Goal: Task Accomplishment & Management: Manage account settings

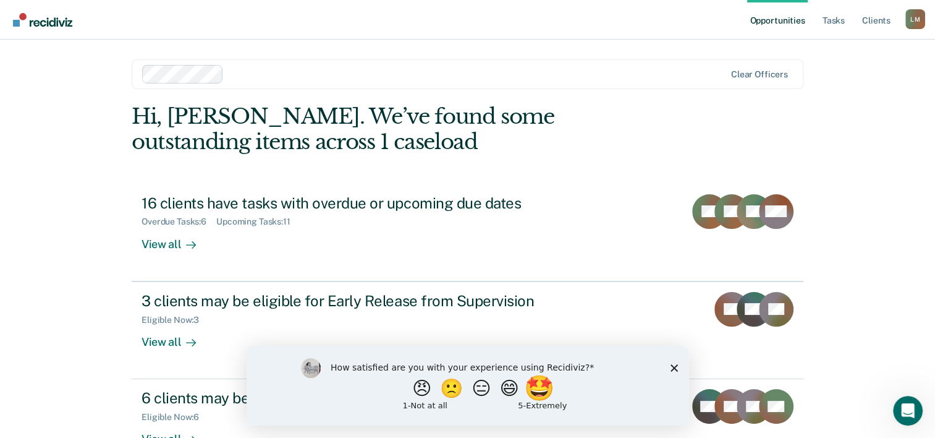
click at [547, 385] on button "🤩" at bounding box center [539, 387] width 33 height 25
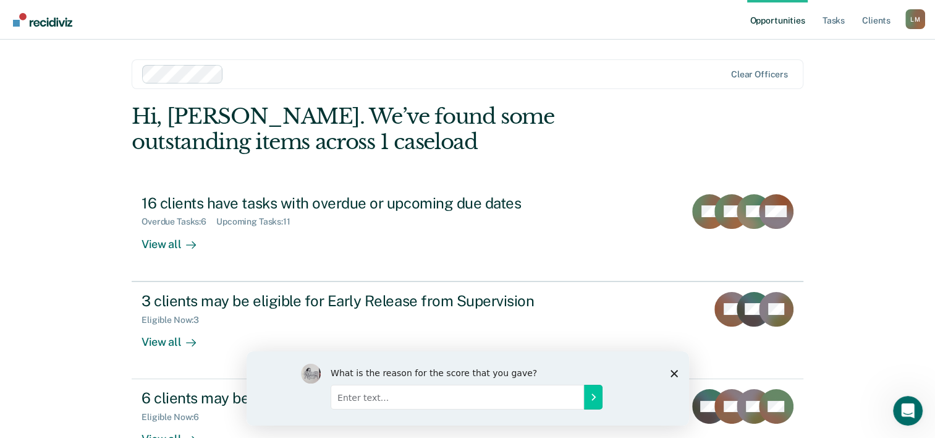
click at [386, 400] on input "Enter text..." at bounding box center [456, 396] width 253 height 25
type input "website is very well organized and easy to navigate"
click at [590, 395] on icon "Submit your response" at bounding box center [593, 396] width 10 height 10
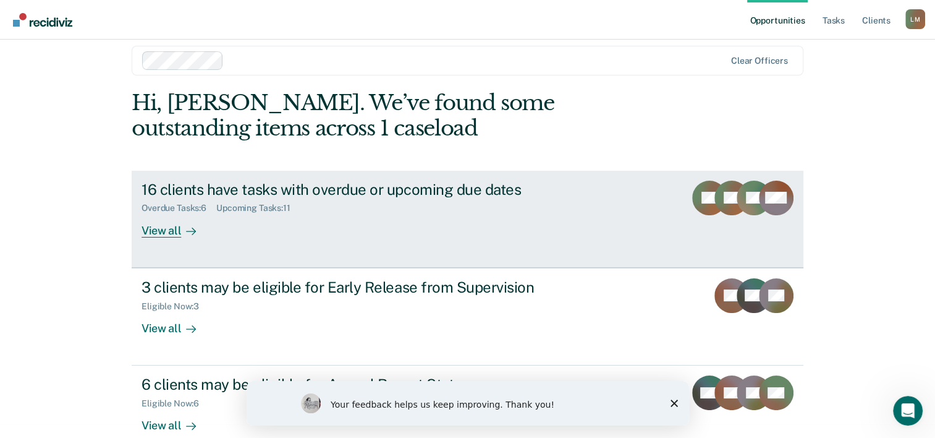
scroll to position [38, 0]
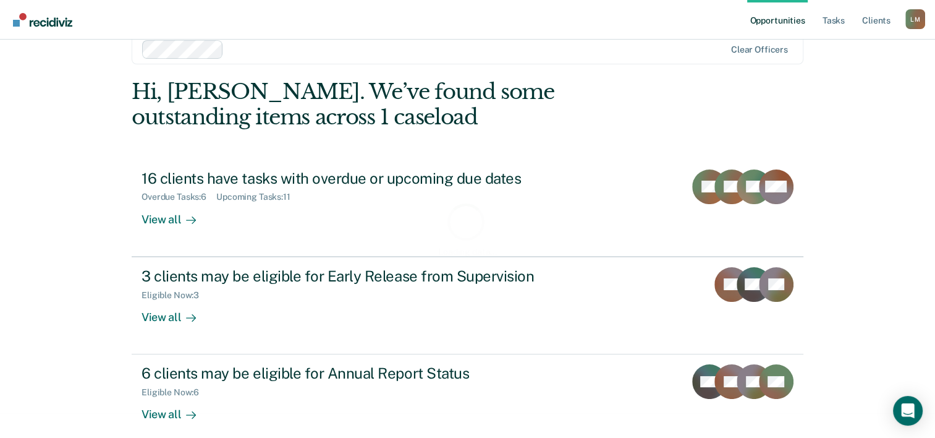
scroll to position [38, 0]
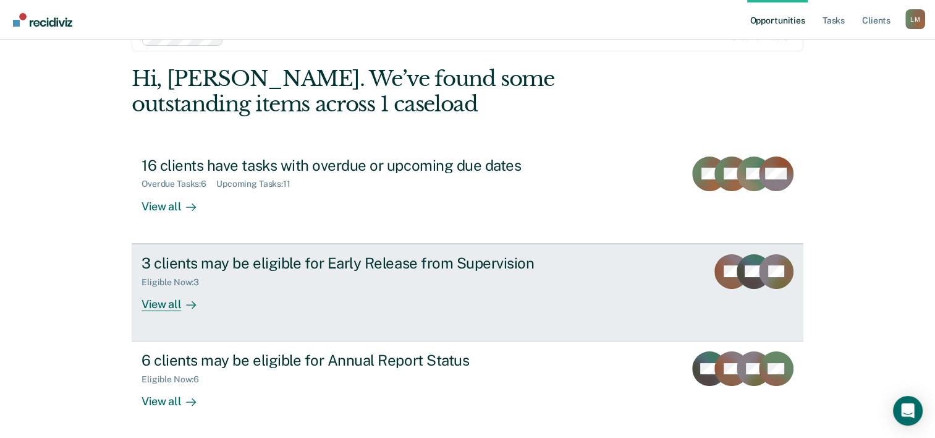
click at [169, 305] on div "View all" at bounding box center [176, 299] width 69 height 24
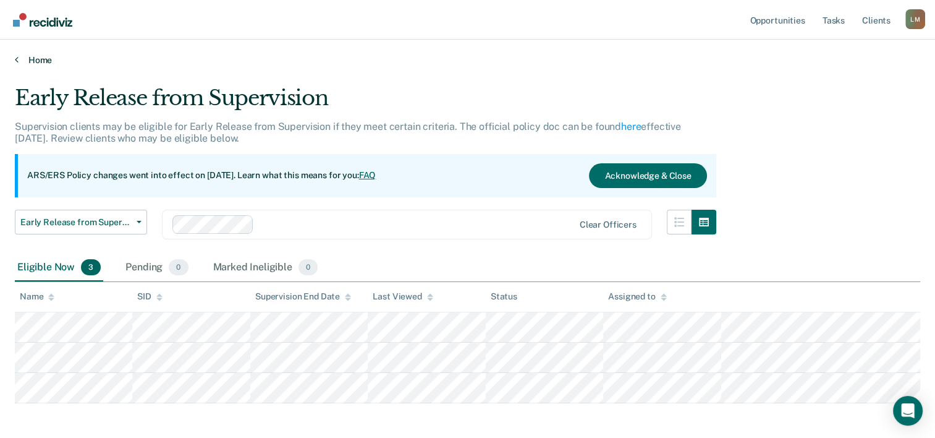
click at [35, 63] on link "Home" at bounding box center [468, 59] width 906 height 11
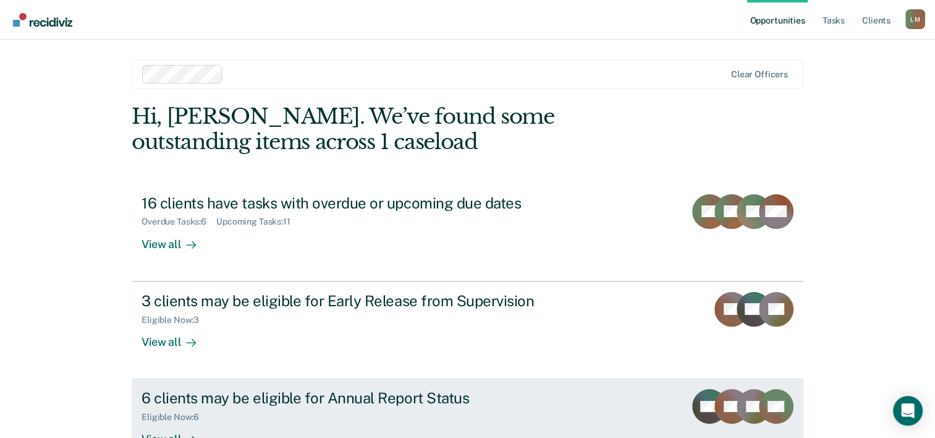
scroll to position [87, 0]
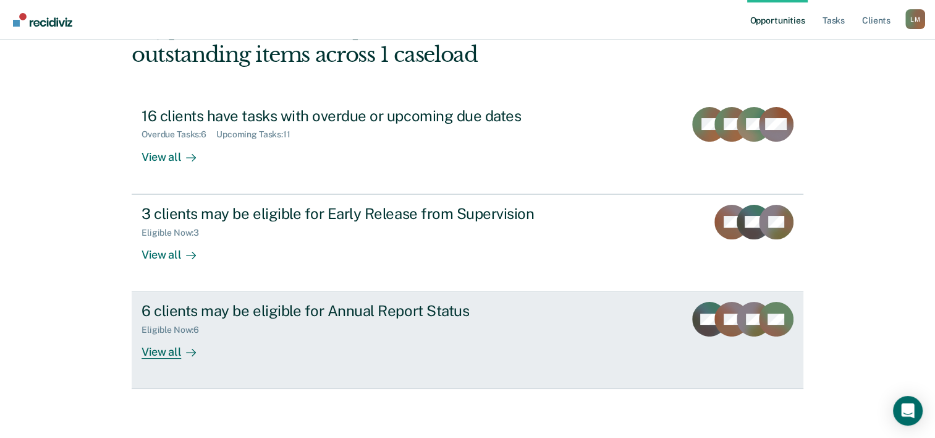
click at [186, 349] on icon at bounding box center [191, 352] width 10 height 10
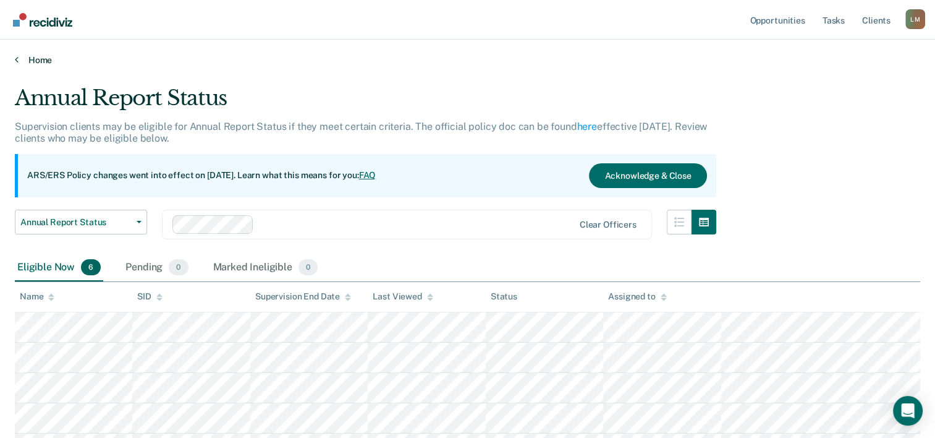
click at [46, 59] on link "Home" at bounding box center [468, 59] width 906 height 11
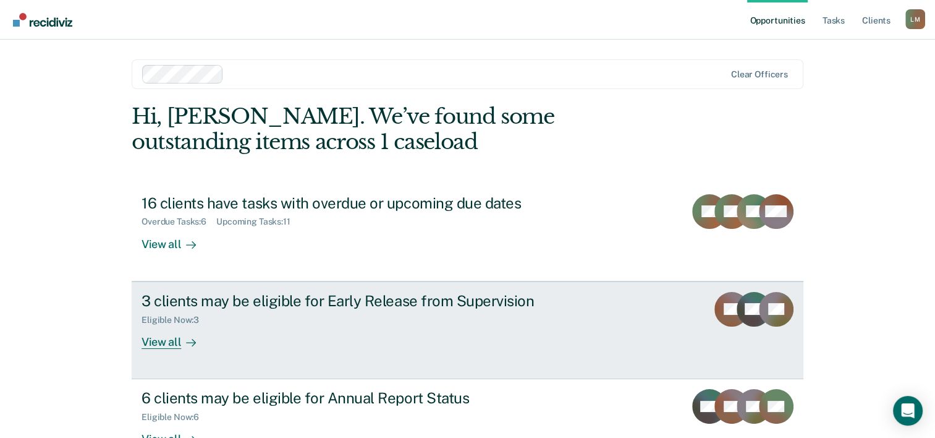
click at [156, 330] on div "View all" at bounding box center [176, 337] width 69 height 24
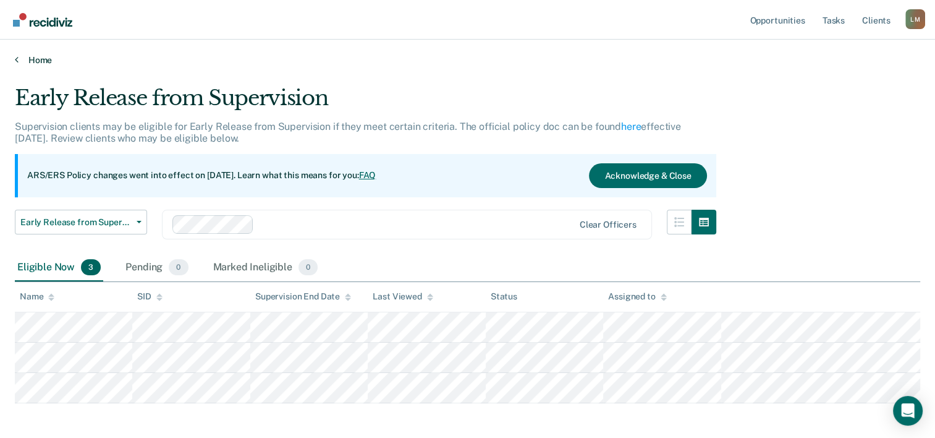
click at [40, 59] on link "Home" at bounding box center [468, 59] width 906 height 11
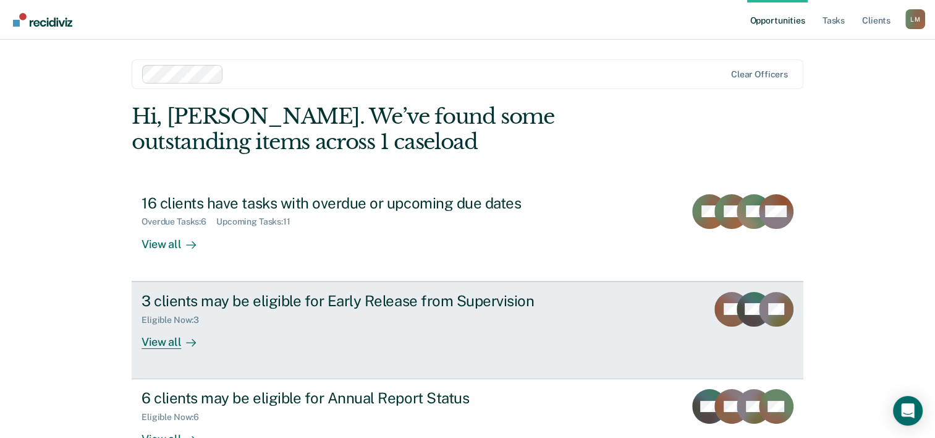
click at [175, 349] on link "3 clients may be eligible for Early Release from Supervision Eligible Now : 3 V…" at bounding box center [468, 330] width 672 height 98
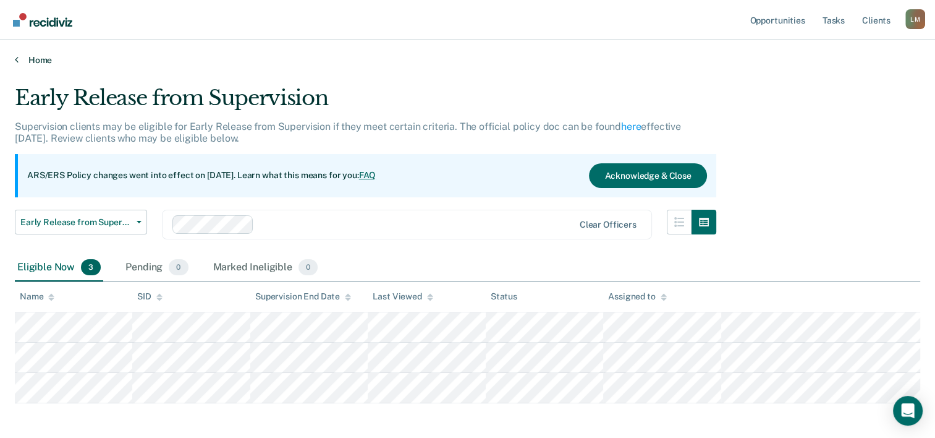
click at [48, 64] on link "Home" at bounding box center [468, 59] width 906 height 11
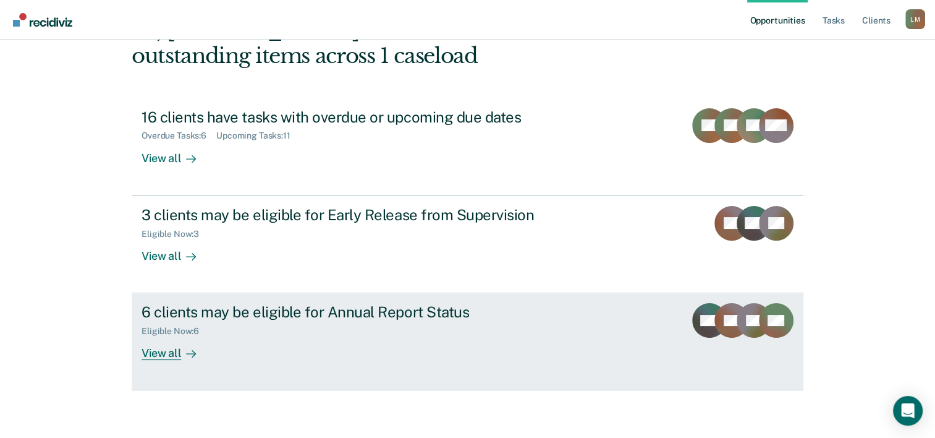
scroll to position [87, 0]
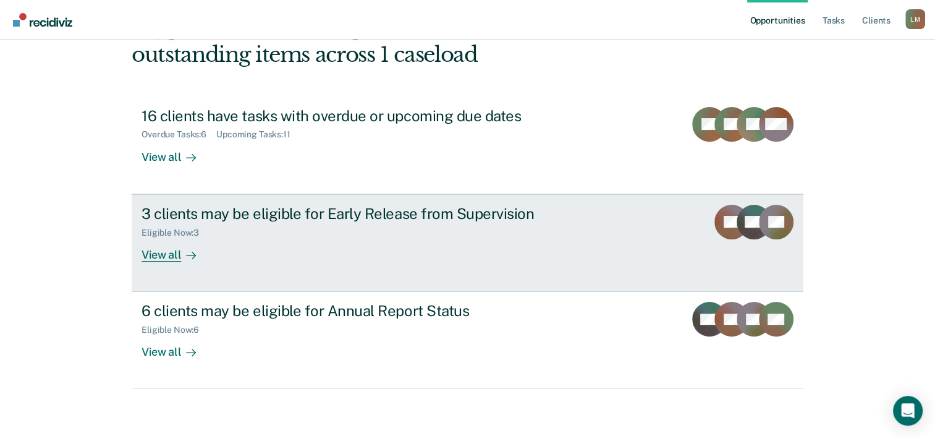
click at [181, 255] on div at bounding box center [188, 254] width 15 height 14
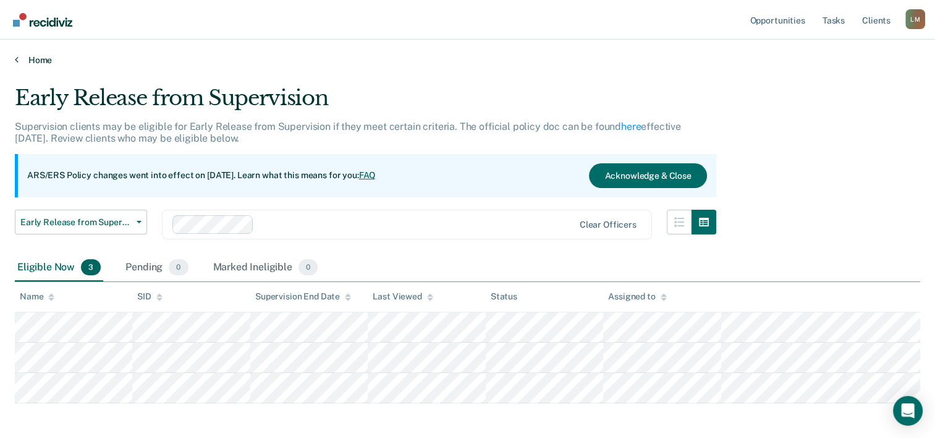
click at [42, 62] on link "Home" at bounding box center [468, 59] width 906 height 11
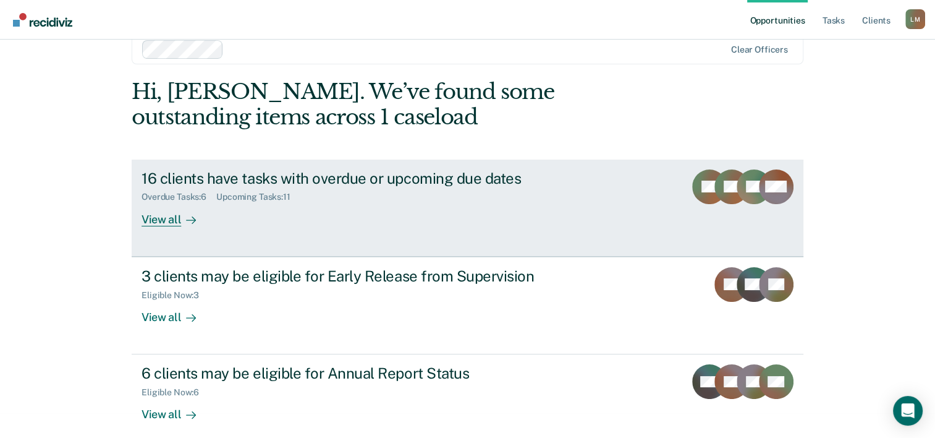
scroll to position [38, 0]
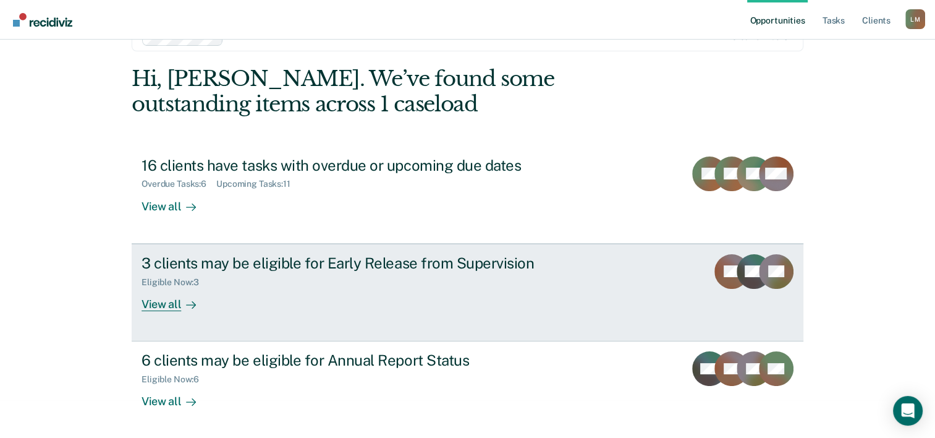
click at [173, 307] on div "View all" at bounding box center [176, 299] width 69 height 24
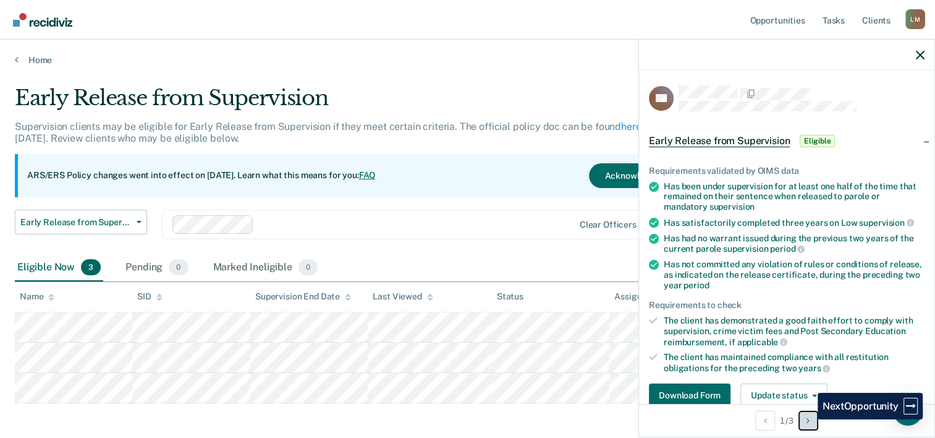
click at [809, 419] on icon "Next Opportunity" at bounding box center [808, 420] width 3 height 9
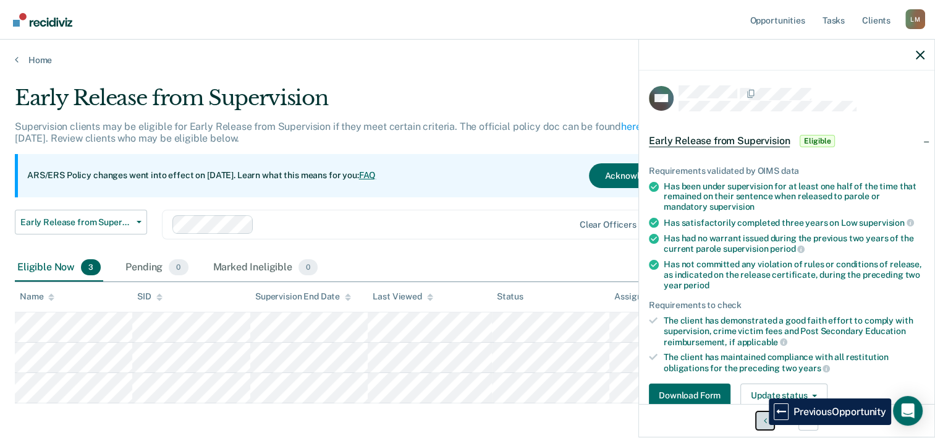
click at [760, 424] on button "Previous Opportunity" at bounding box center [766, 421] width 20 height 20
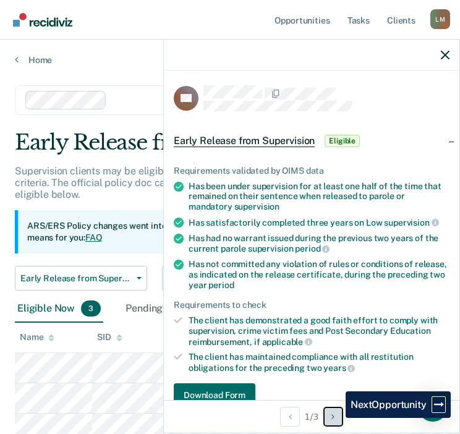
click at [336, 418] on button "Next Opportunity" at bounding box center [333, 417] width 20 height 20
click at [334, 415] on icon "Next Opportunity" at bounding box center [332, 416] width 3 height 9
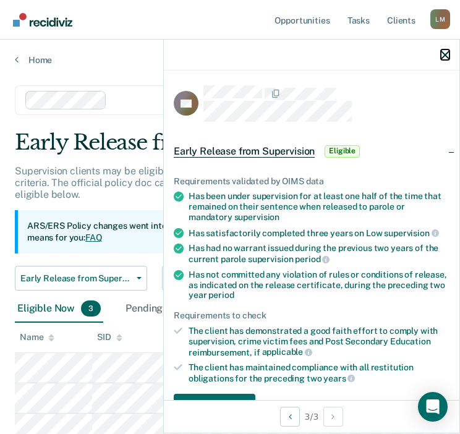
click at [447, 51] on icon "button" at bounding box center [445, 55] width 9 height 9
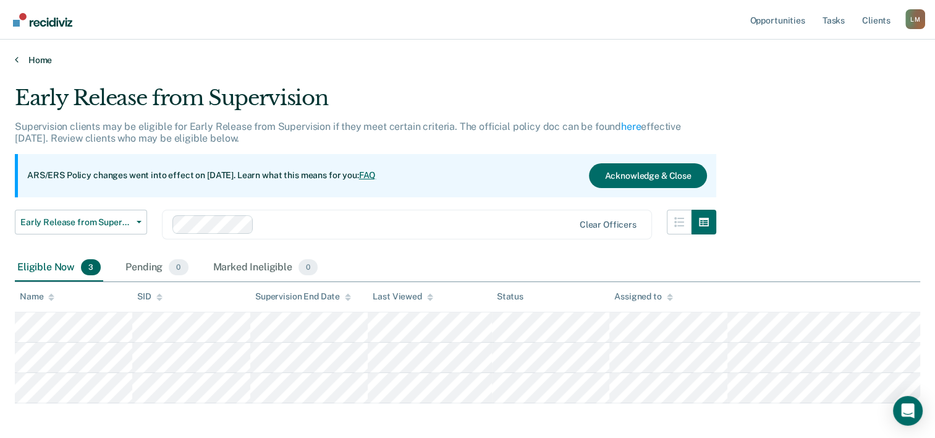
click at [19, 57] on link "Home" at bounding box center [468, 59] width 906 height 11
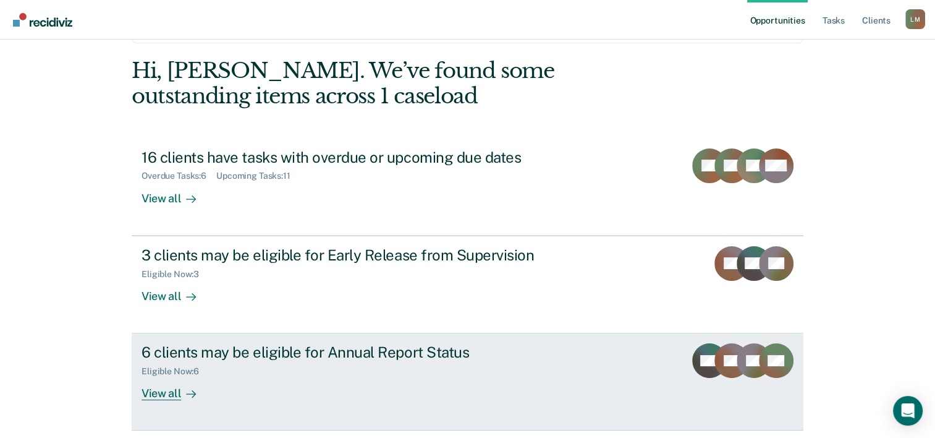
scroll to position [87, 0]
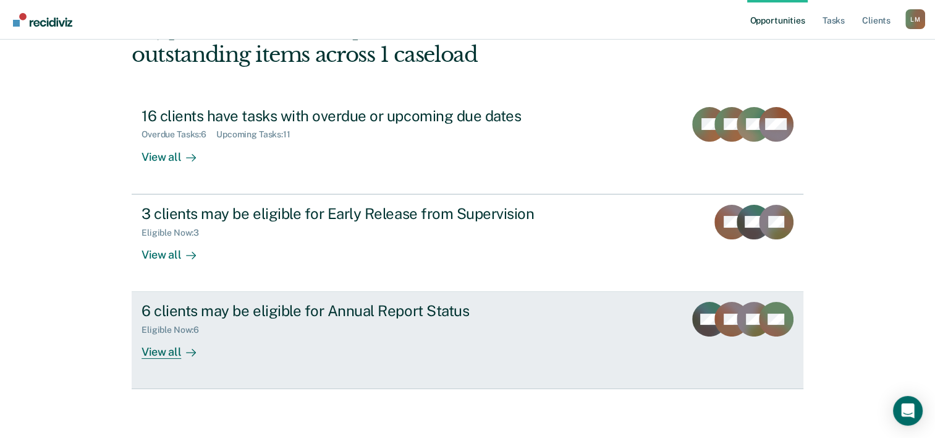
click at [164, 351] on div "View all" at bounding box center [176, 347] width 69 height 24
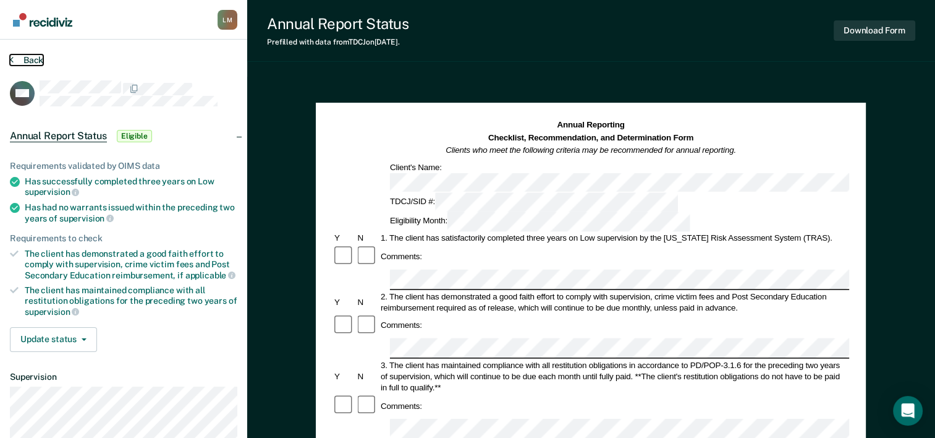
click at [31, 60] on button "Back" at bounding box center [26, 59] width 33 height 11
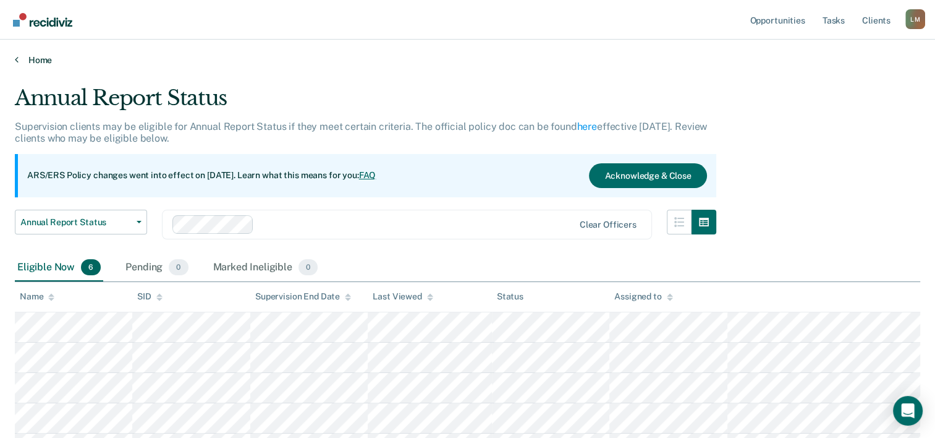
click at [32, 59] on link "Home" at bounding box center [468, 59] width 906 height 11
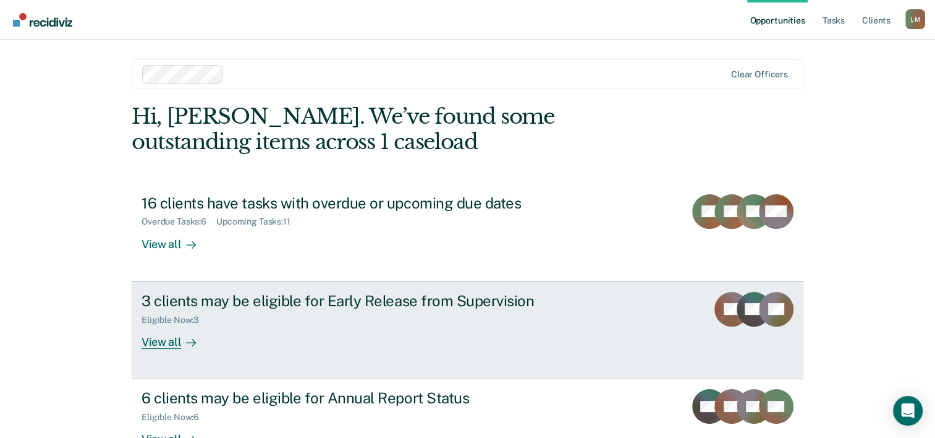
scroll to position [62, 0]
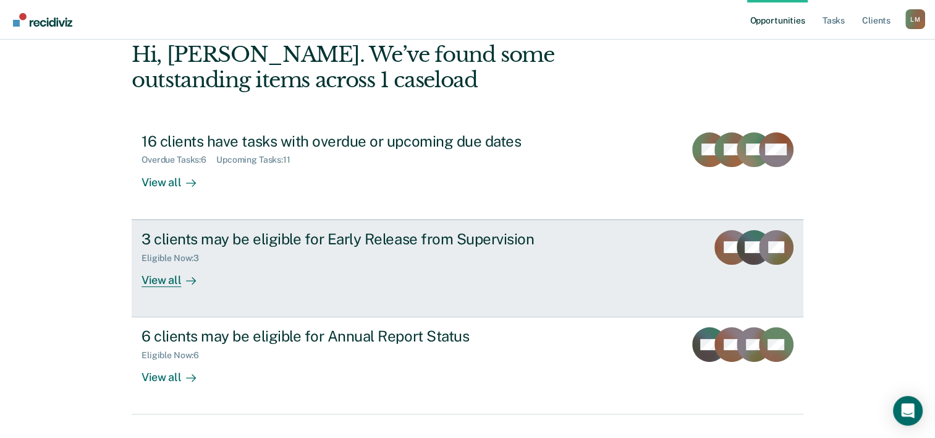
click at [170, 279] on div "View all" at bounding box center [176, 275] width 69 height 24
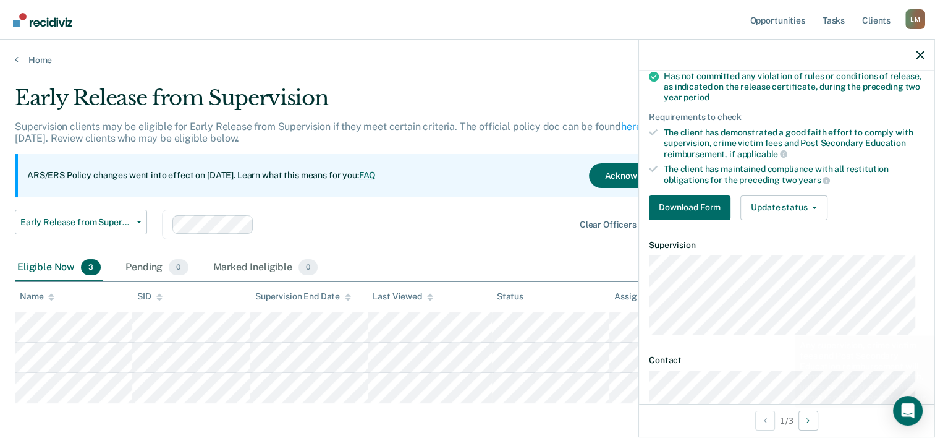
scroll to position [227, 0]
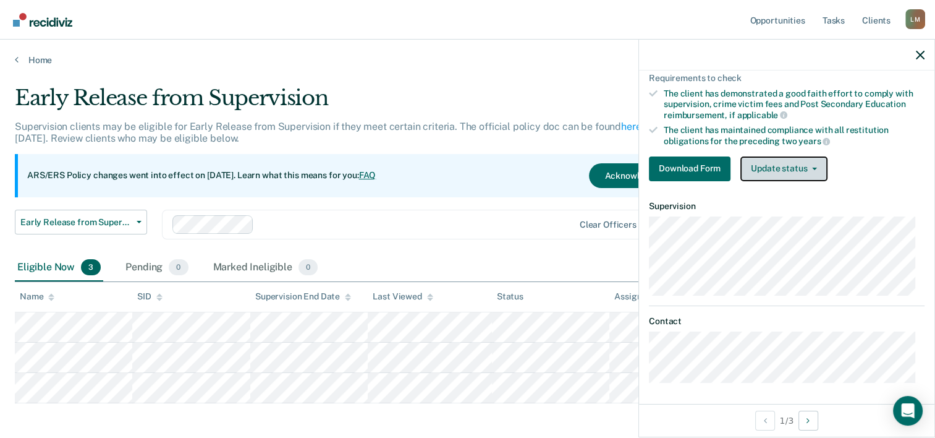
click at [812, 169] on button "Update status" at bounding box center [784, 168] width 87 height 25
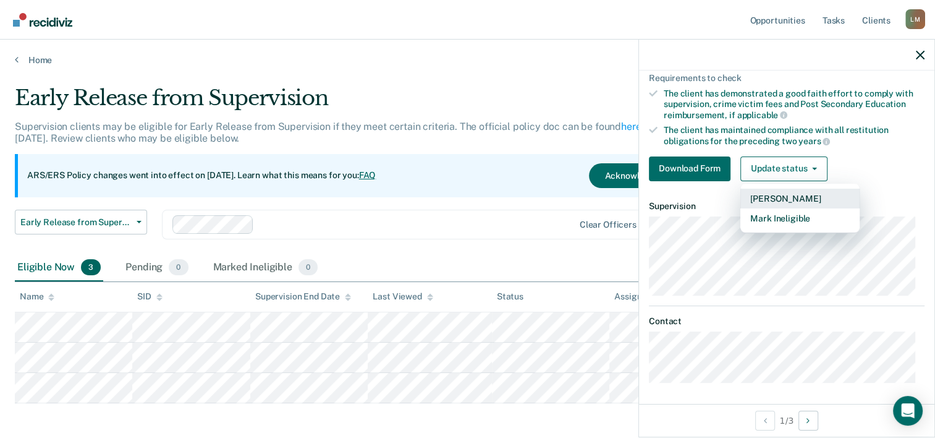
click at [814, 195] on button "Mark Pending" at bounding box center [800, 199] width 119 height 20
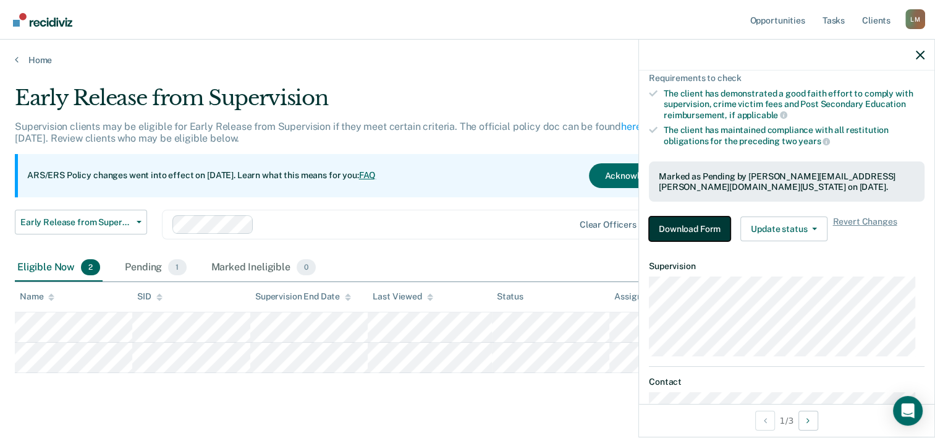
click at [696, 229] on button "Download Form" at bounding box center [690, 228] width 82 height 25
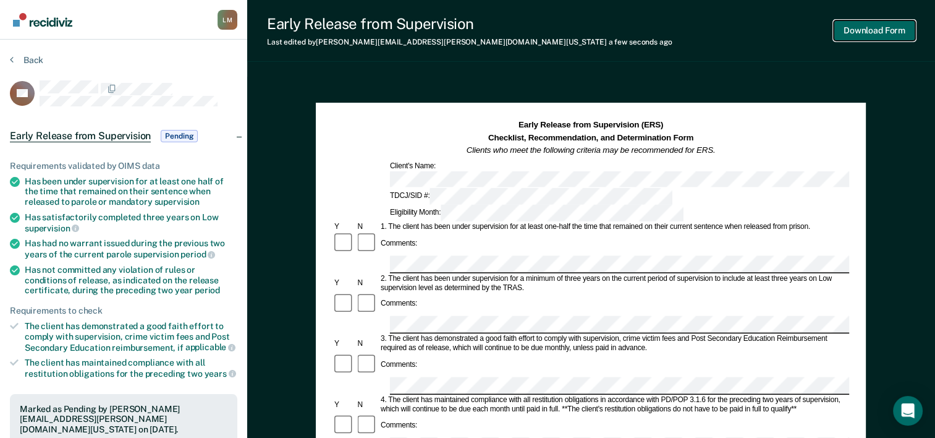
click at [886, 38] on button "Download Form" at bounding box center [875, 30] width 82 height 20
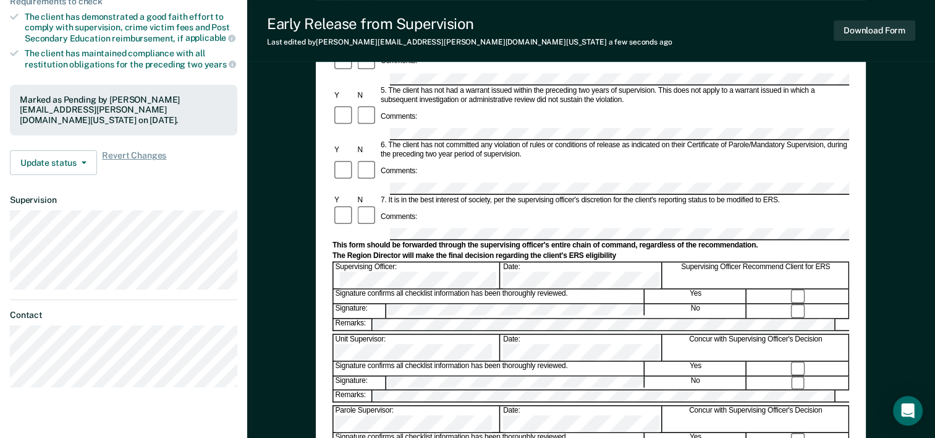
scroll to position [371, 0]
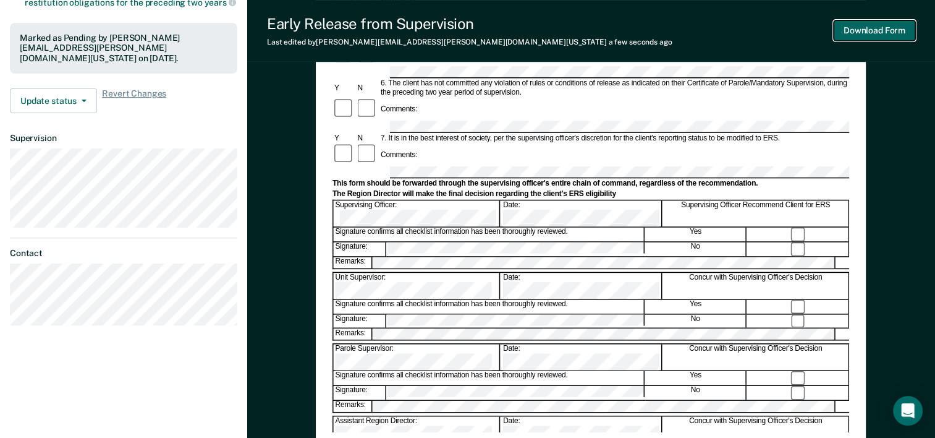
click at [875, 32] on button "Download Form" at bounding box center [875, 30] width 82 height 20
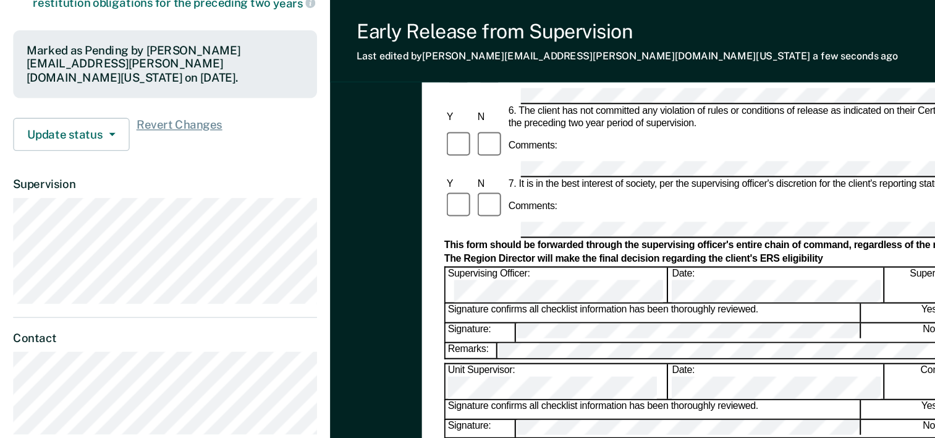
scroll to position [0, 0]
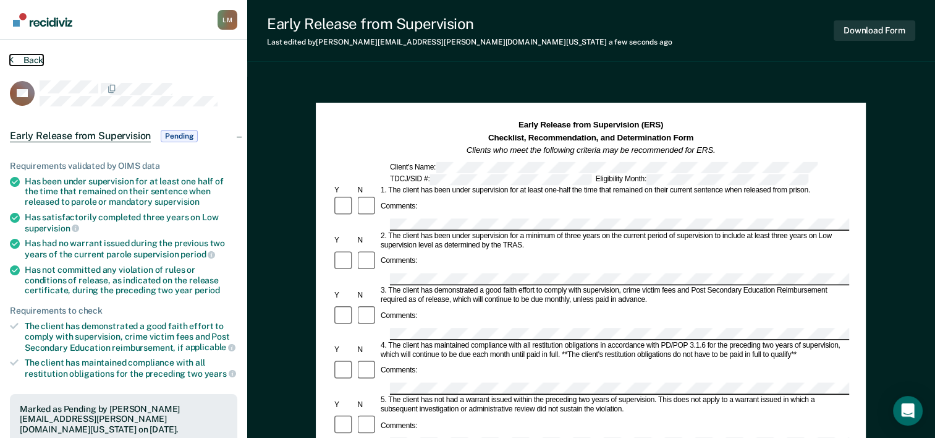
click at [33, 59] on button "Back" at bounding box center [26, 59] width 33 height 11
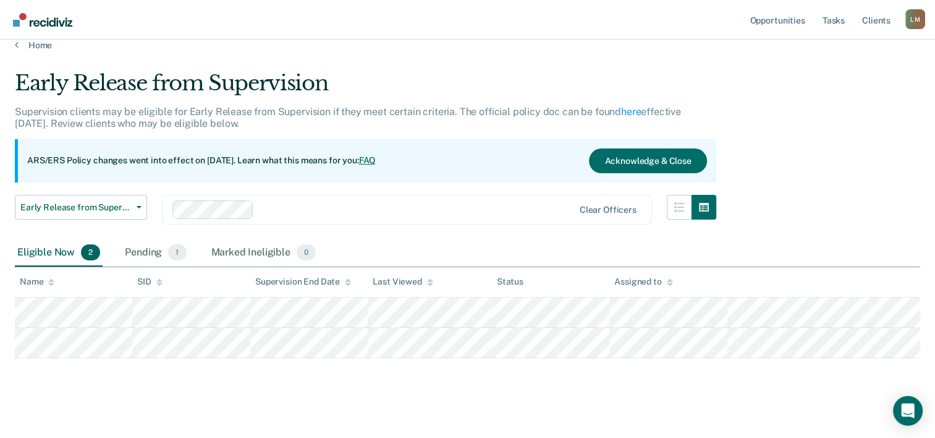
scroll to position [22, 0]
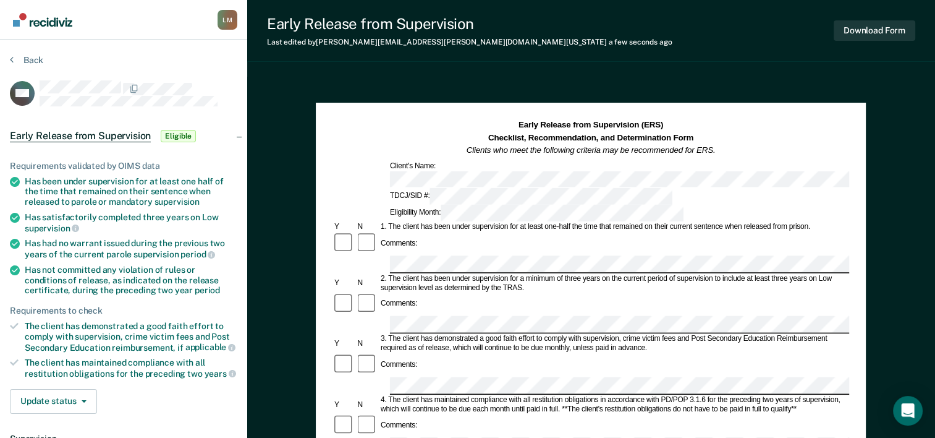
click at [423, 353] on div "Comments:" at bounding box center [591, 374] width 517 height 42
click at [37, 62] on button "Back" at bounding box center [26, 59] width 33 height 11
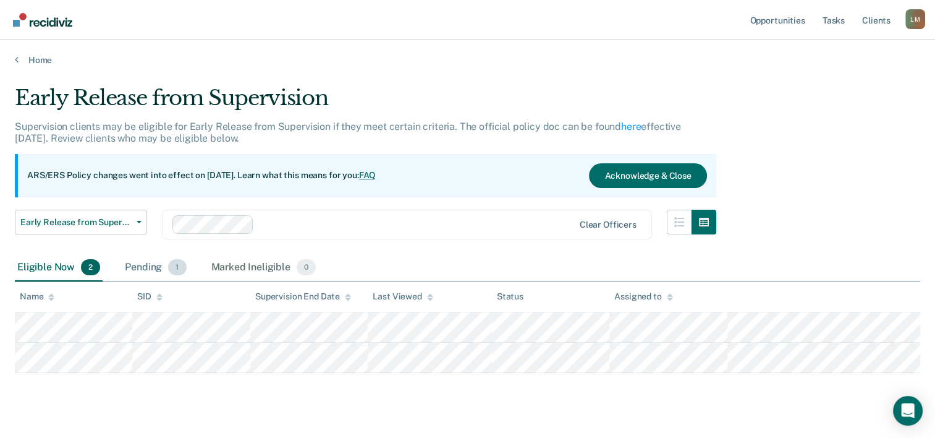
click at [141, 267] on div "Pending 1" at bounding box center [155, 267] width 66 height 27
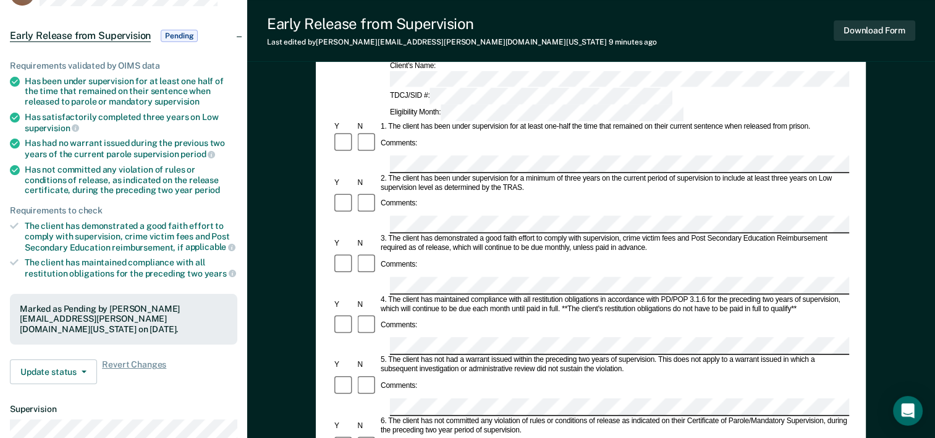
scroll to position [124, 0]
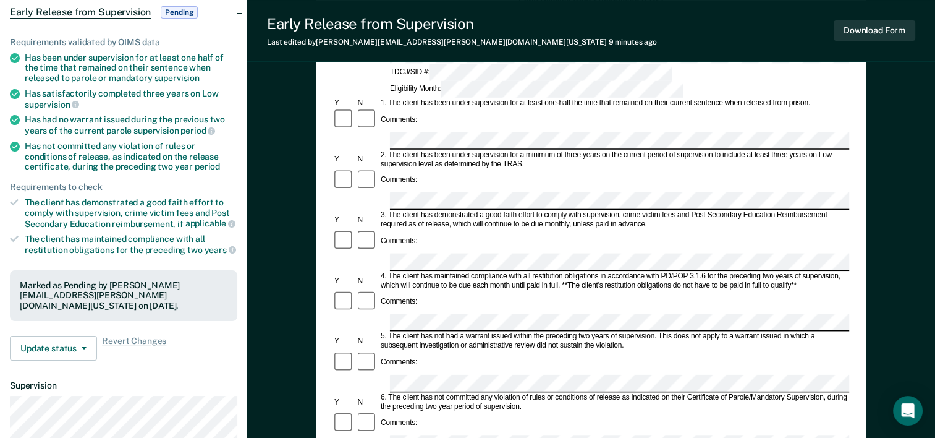
click at [401, 205] on form "Early Release from Supervision (ERS) Checklist, Recommendation, and Determinati…" at bounding box center [591, 444] width 517 height 896
click at [878, 27] on button "Download Form" at bounding box center [875, 30] width 82 height 20
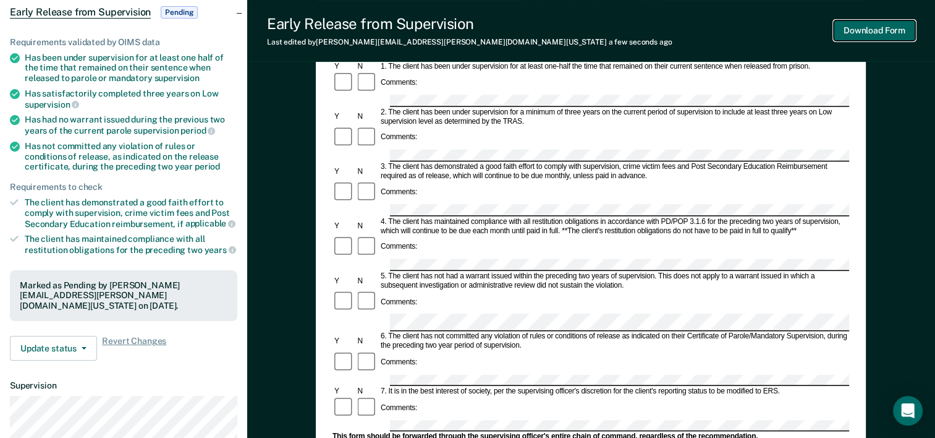
click at [868, 30] on button "Download Form" at bounding box center [875, 30] width 82 height 20
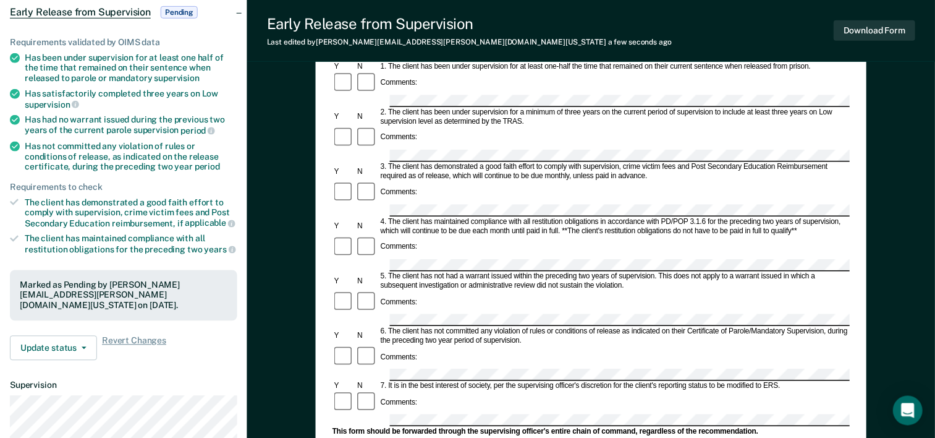
scroll to position [0, 0]
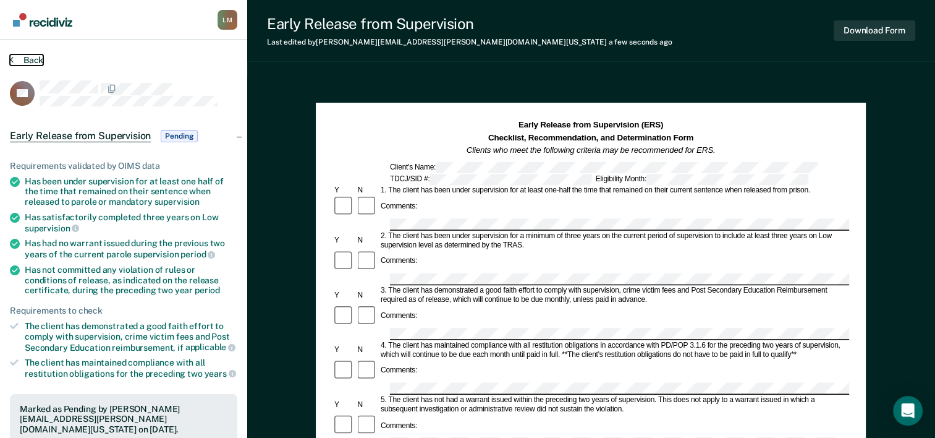
click at [33, 57] on button "Back" at bounding box center [26, 59] width 33 height 11
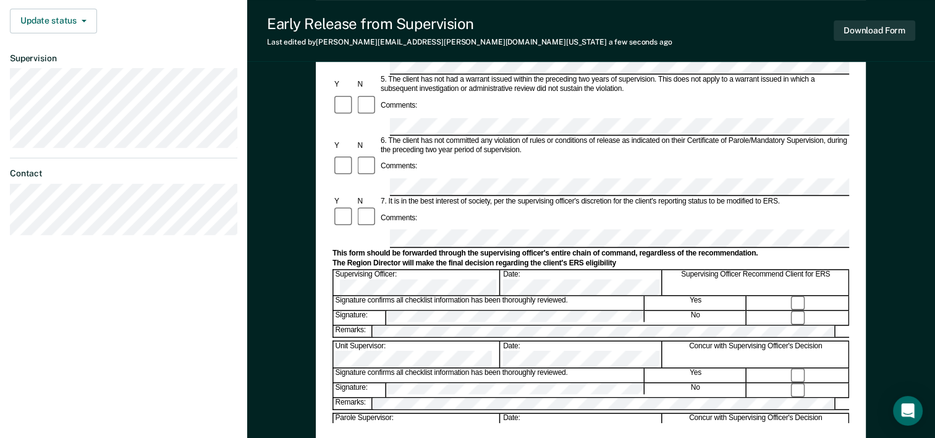
scroll to position [383, 0]
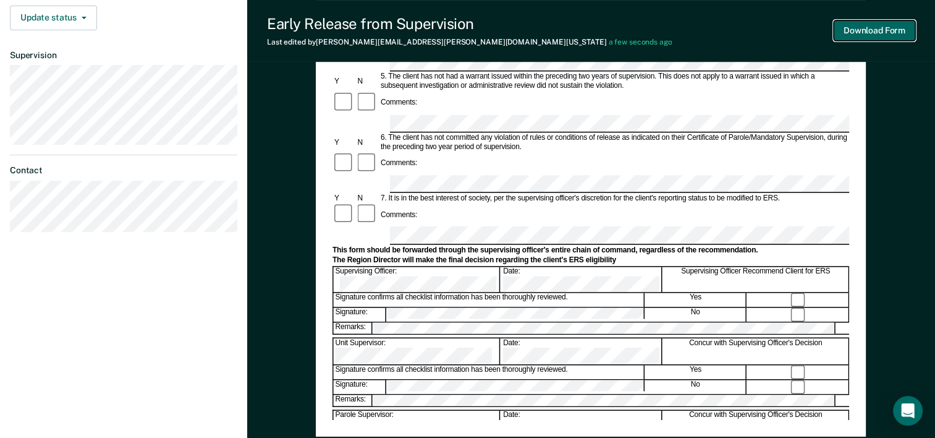
click at [875, 35] on button "Download Form" at bounding box center [875, 30] width 82 height 20
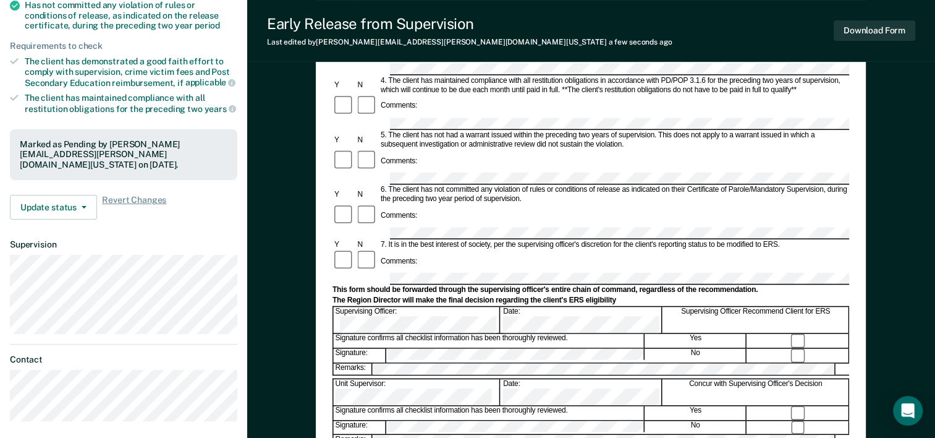
scroll to position [309, 0]
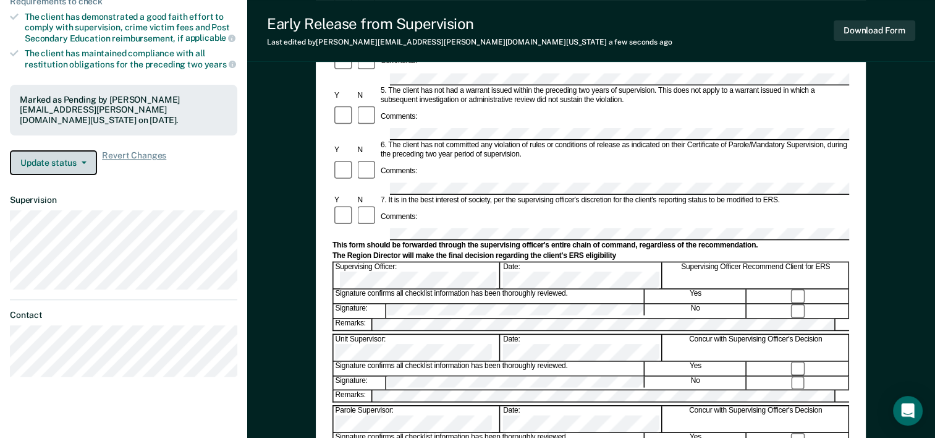
click at [66, 150] on button "Update status" at bounding box center [53, 162] width 87 height 25
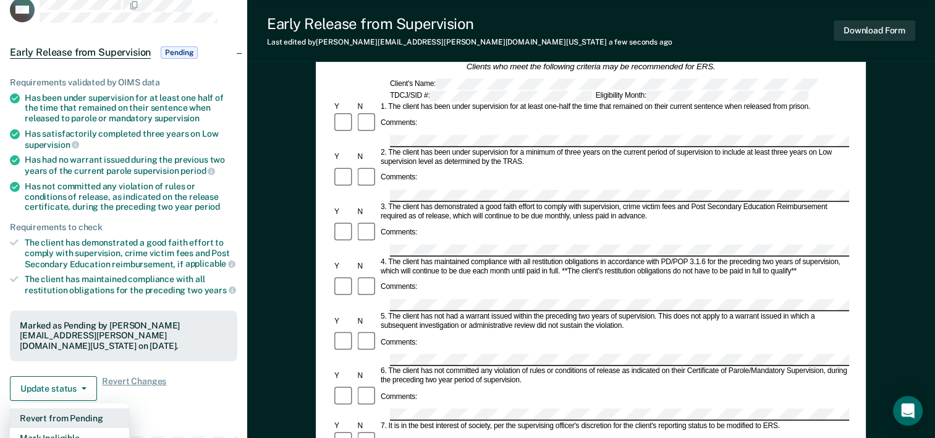
scroll to position [0, 0]
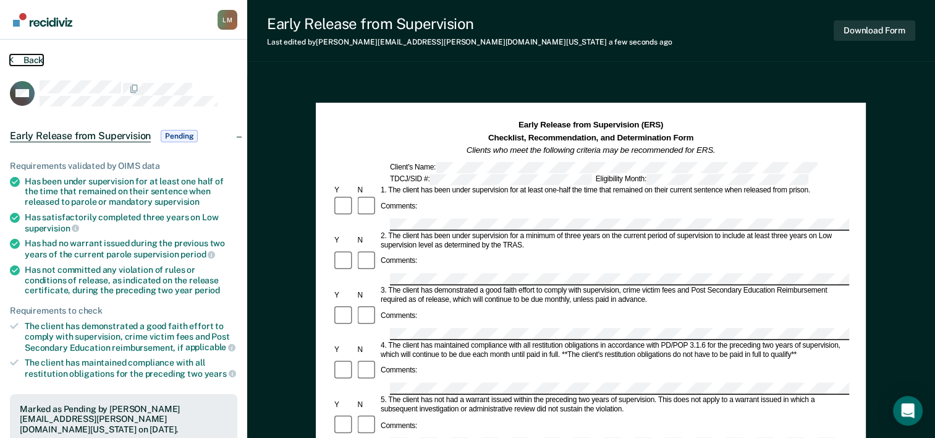
click at [32, 57] on button "Back" at bounding box center [26, 59] width 33 height 11
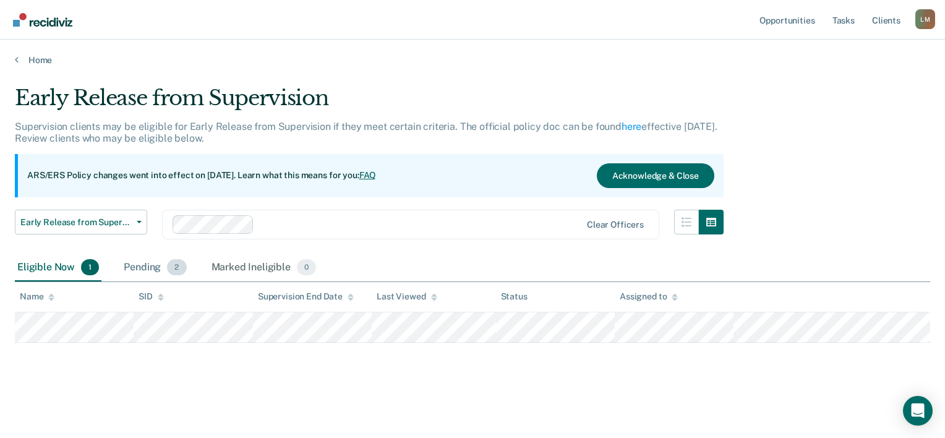
click at [168, 265] on span "2" at bounding box center [176, 267] width 19 height 16
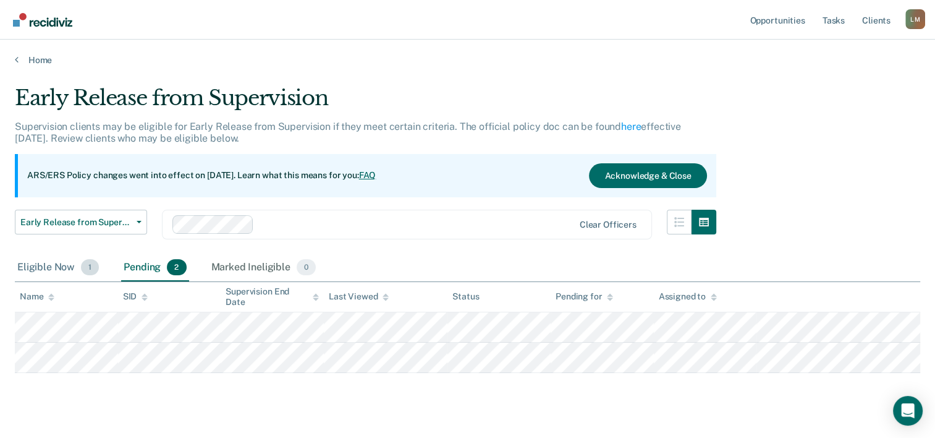
click at [65, 262] on div "Eligible Now 1" at bounding box center [58, 267] width 87 height 27
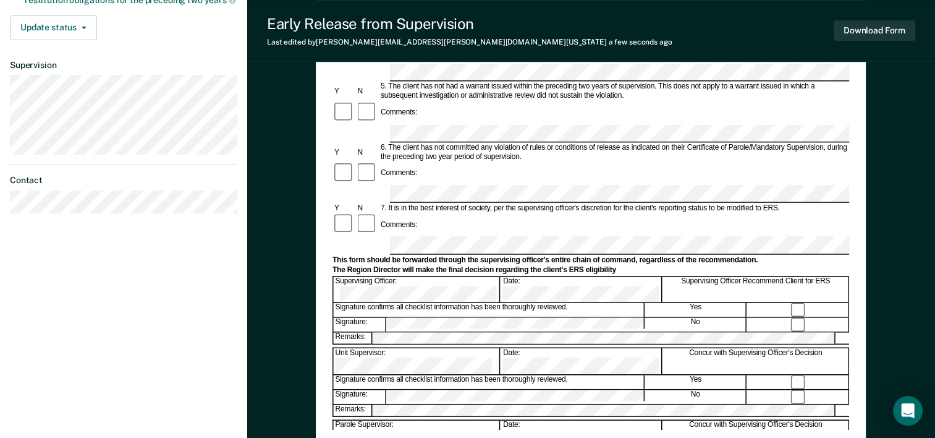
scroll to position [375, 0]
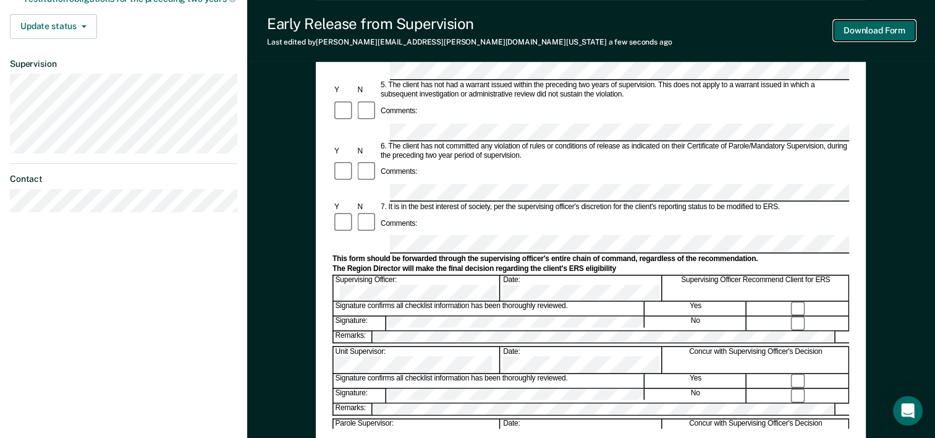
click at [866, 34] on button "Download Form" at bounding box center [875, 30] width 82 height 20
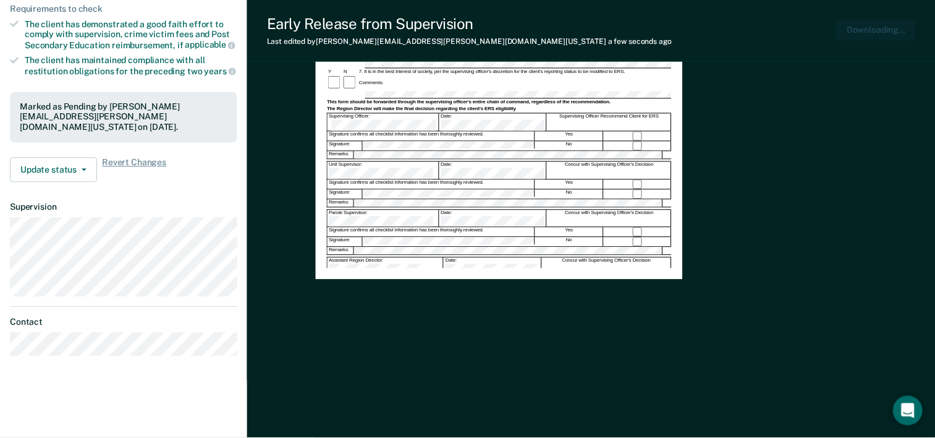
scroll to position [0, 0]
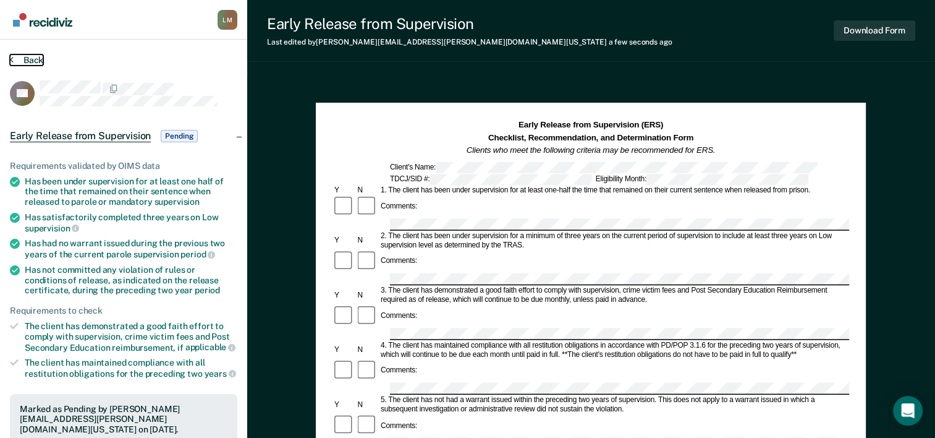
click at [23, 59] on button "Back" at bounding box center [26, 59] width 33 height 11
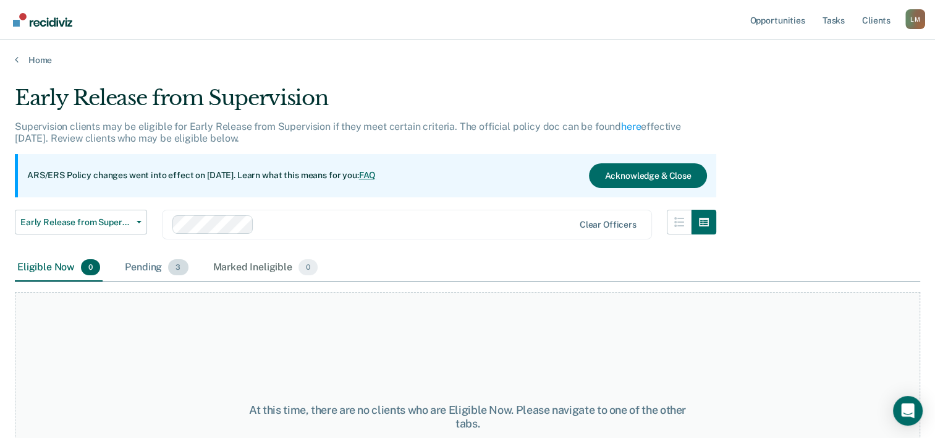
click at [176, 272] on span "3" at bounding box center [178, 267] width 20 height 16
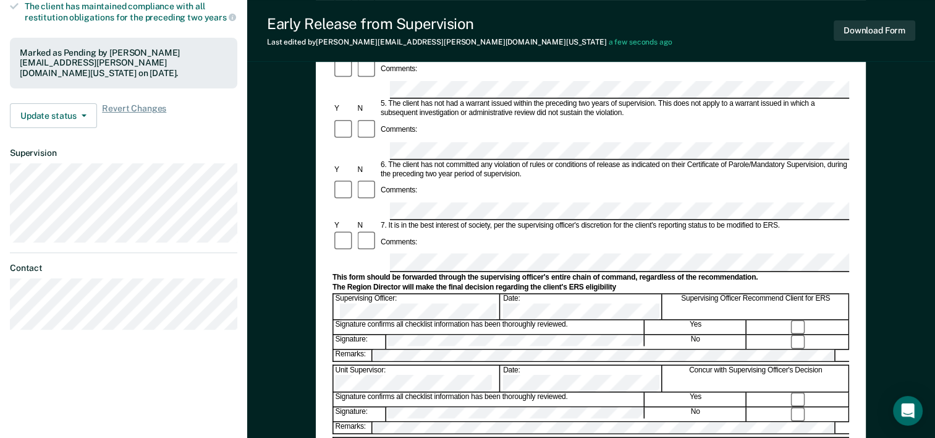
scroll to position [478, 0]
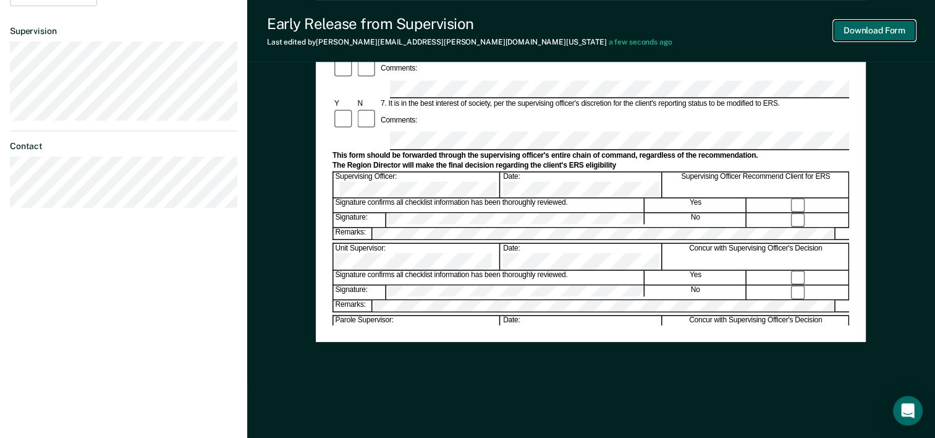
click at [888, 27] on button "Download Form" at bounding box center [875, 30] width 82 height 20
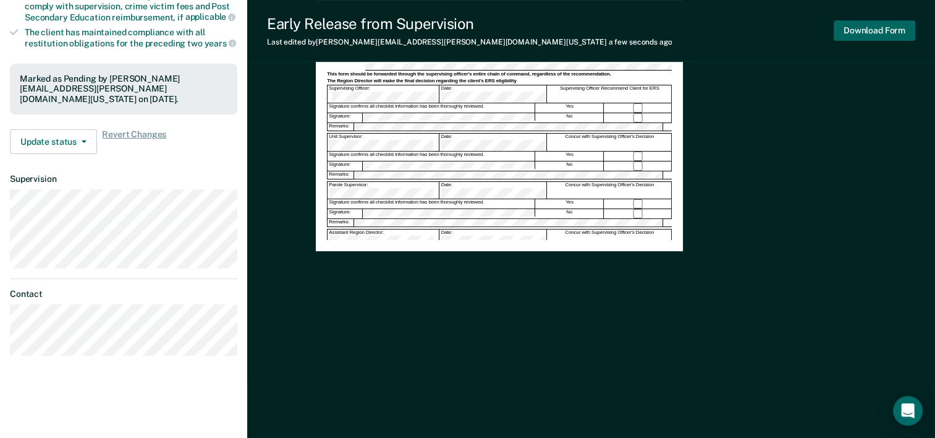
scroll to position [0, 0]
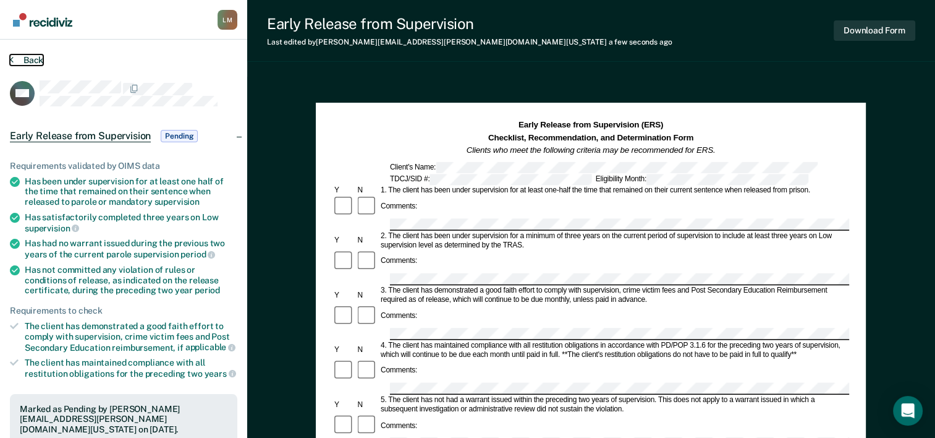
click at [20, 58] on button "Back" at bounding box center [26, 59] width 33 height 11
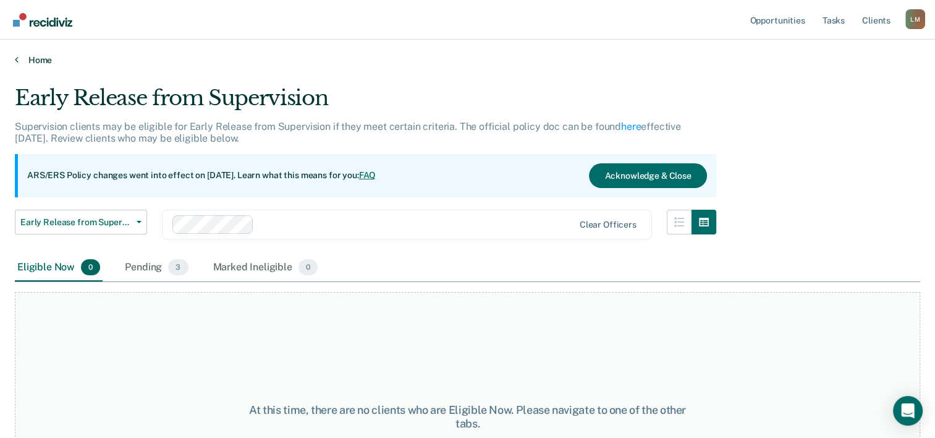
click at [45, 61] on link "Home" at bounding box center [468, 59] width 906 height 11
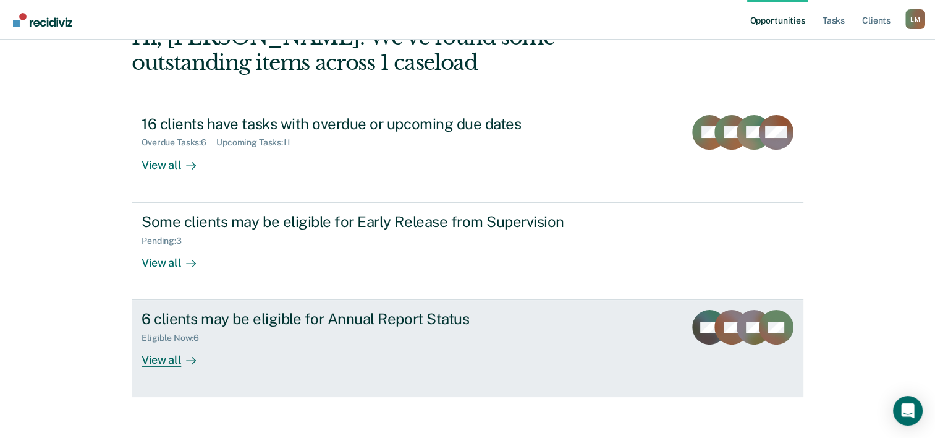
scroll to position [87, 0]
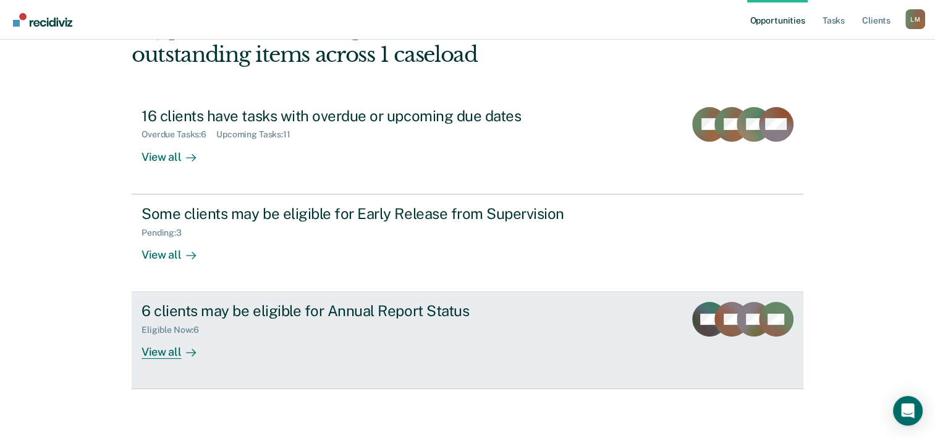
click at [181, 351] on div at bounding box center [188, 352] width 15 height 14
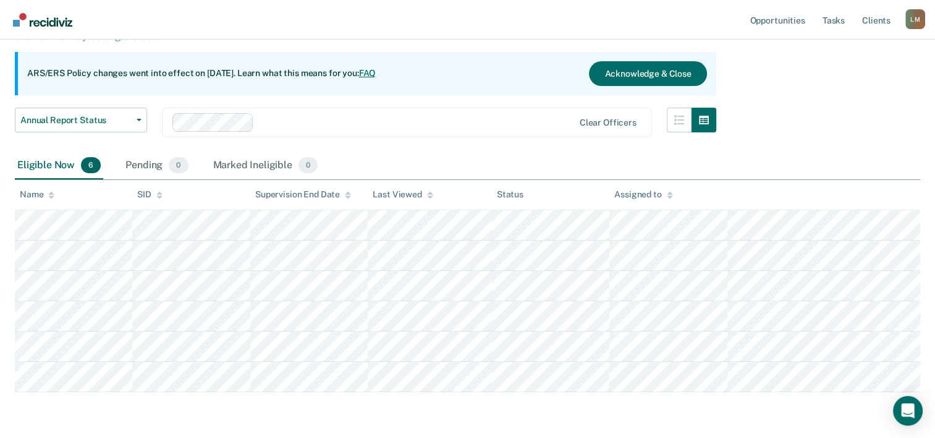
scroll to position [124, 0]
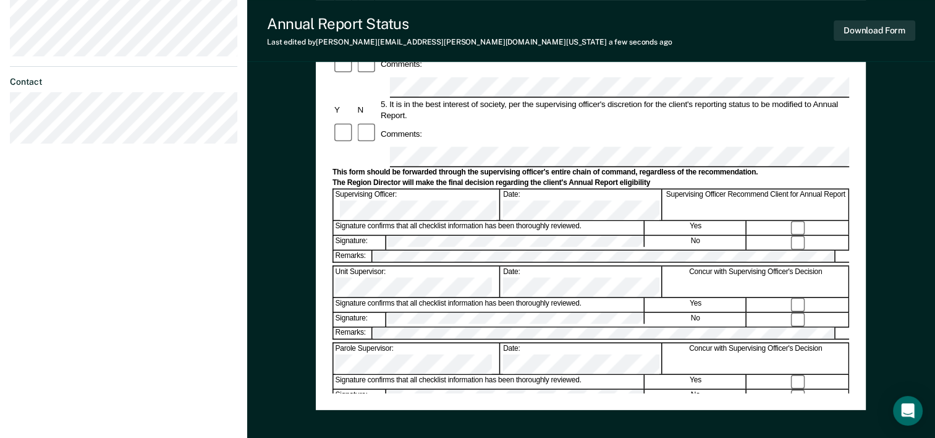
scroll to position [470, 0]
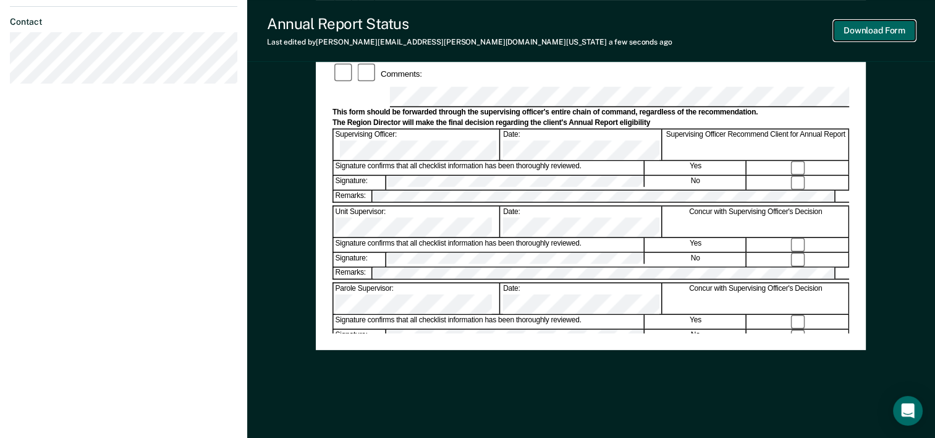
click at [870, 35] on button "Download Form" at bounding box center [875, 30] width 82 height 20
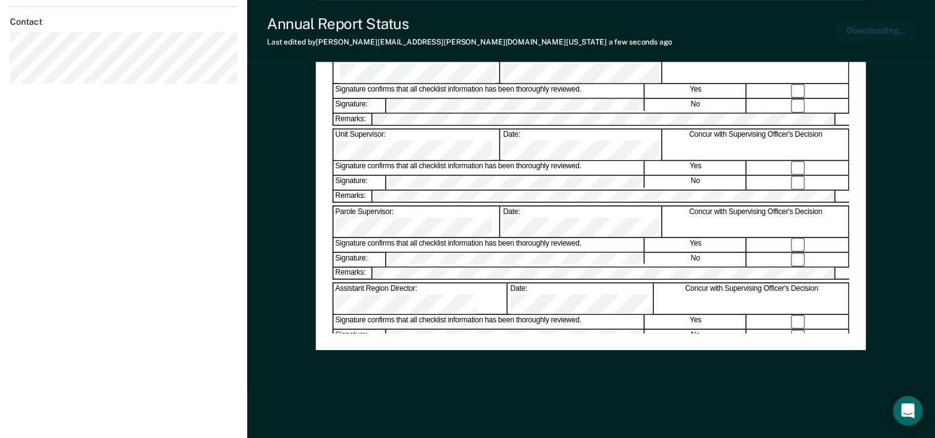
scroll to position [0, 0]
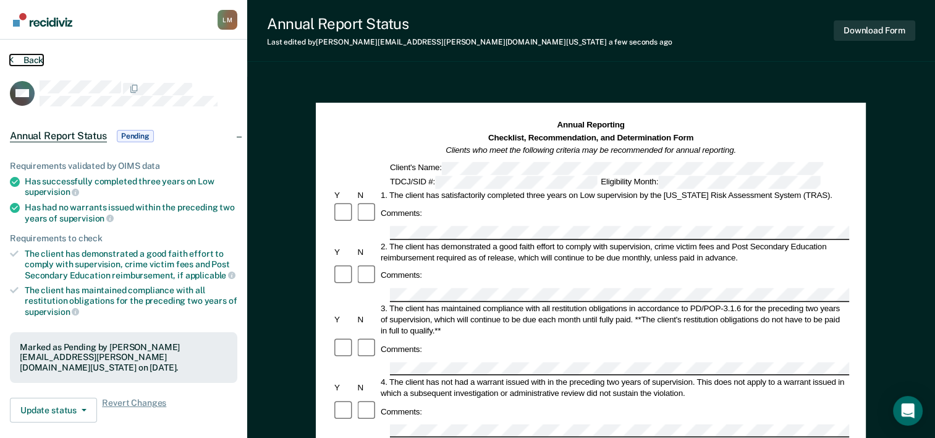
click at [27, 62] on button "Back" at bounding box center [26, 59] width 33 height 11
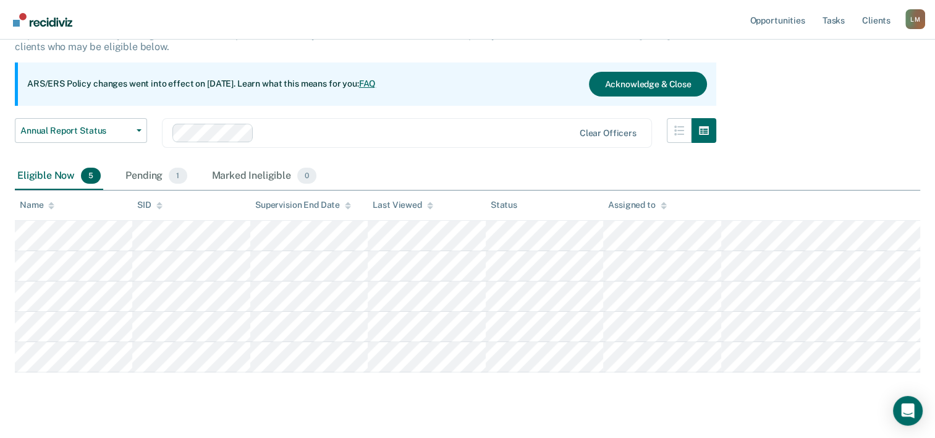
scroll to position [114, 0]
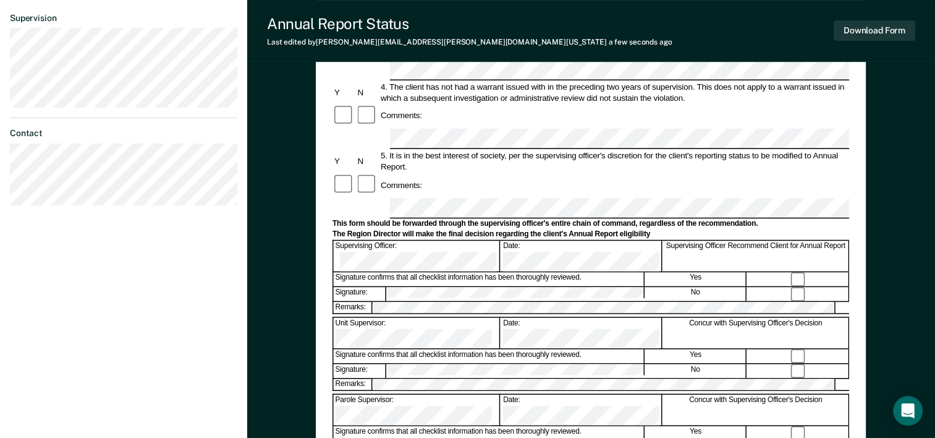
scroll to position [433, 0]
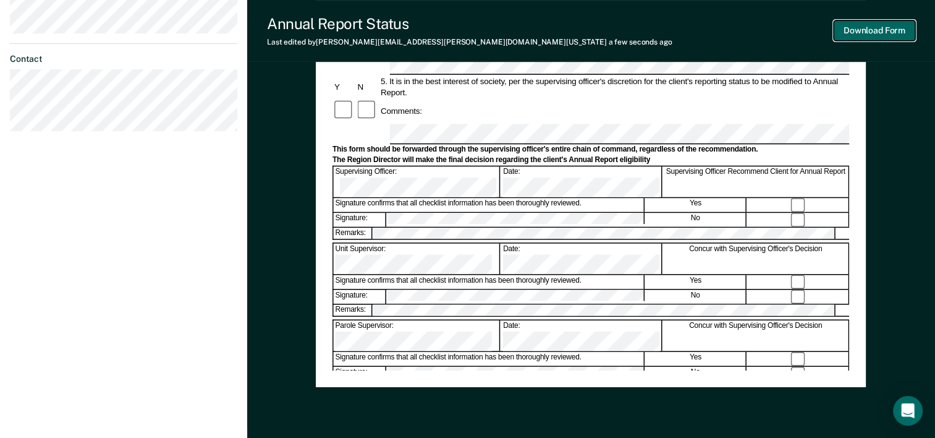
click at [894, 36] on button "Download Form" at bounding box center [875, 30] width 82 height 20
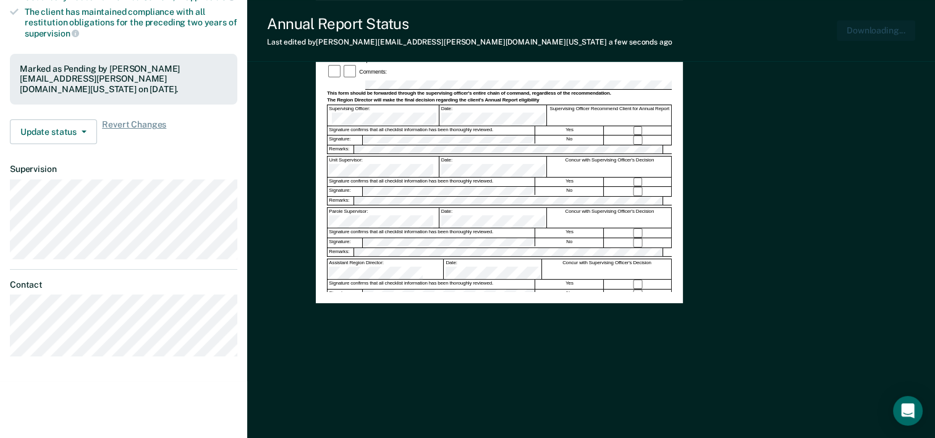
scroll to position [0, 0]
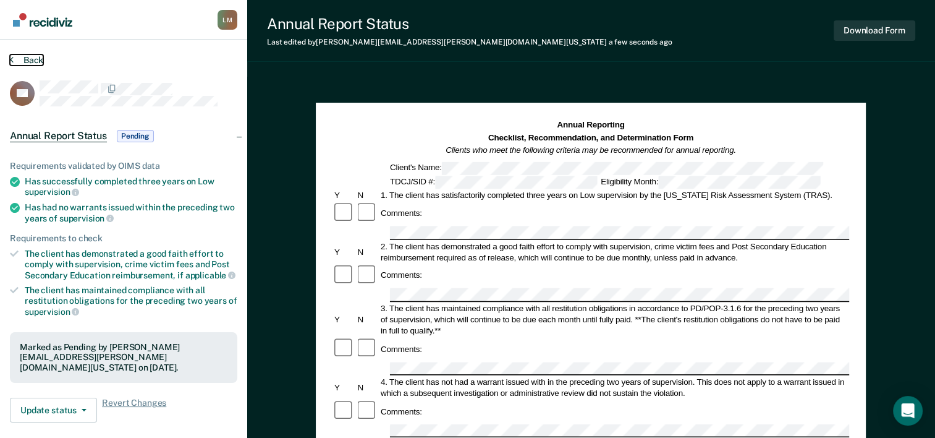
click at [30, 59] on button "Back" at bounding box center [26, 59] width 33 height 11
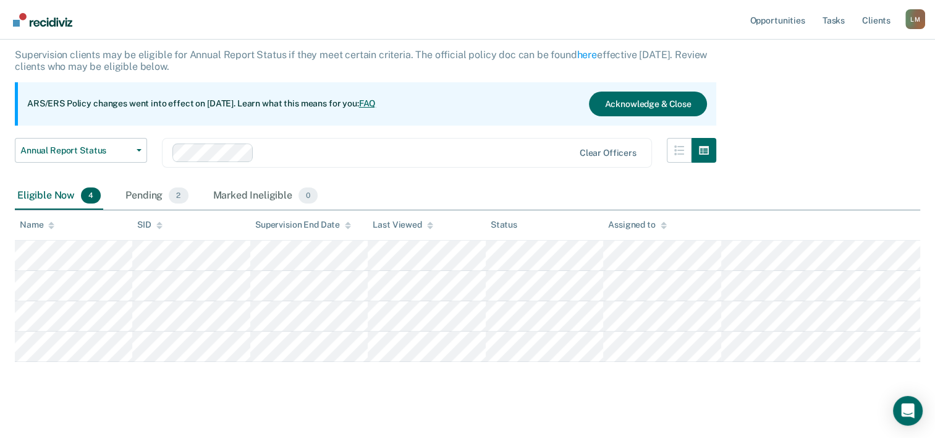
scroll to position [83, 0]
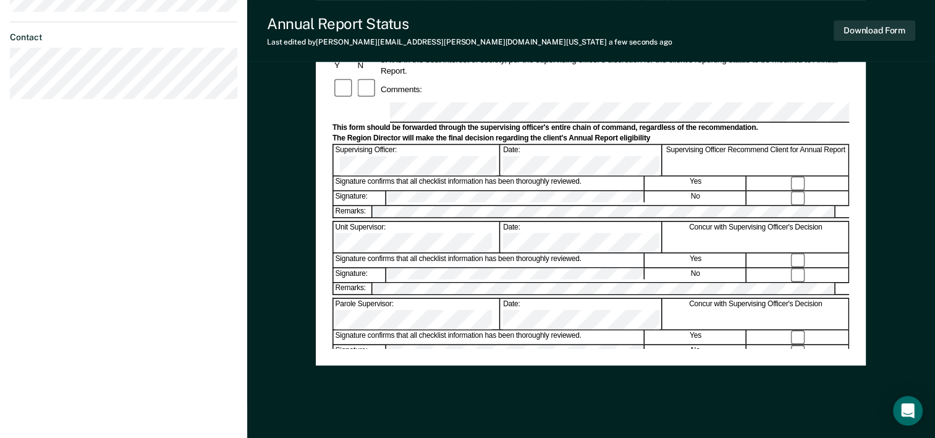
scroll to position [478, 0]
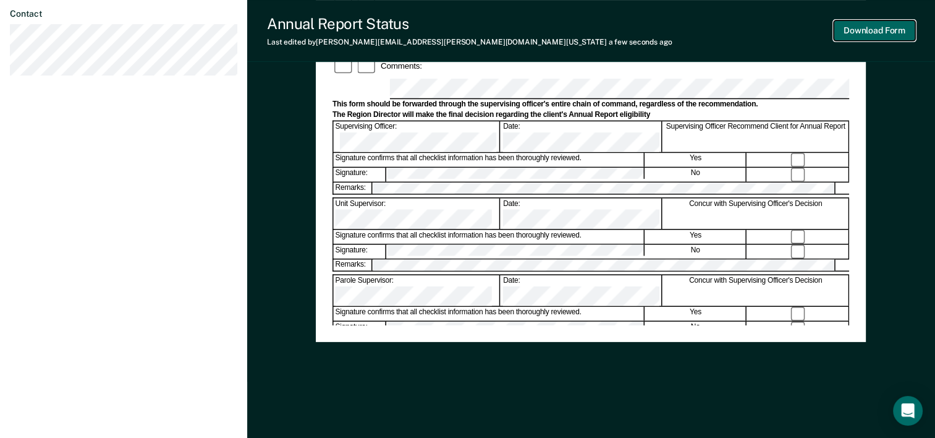
click at [893, 32] on button "Download Form" at bounding box center [875, 30] width 82 height 20
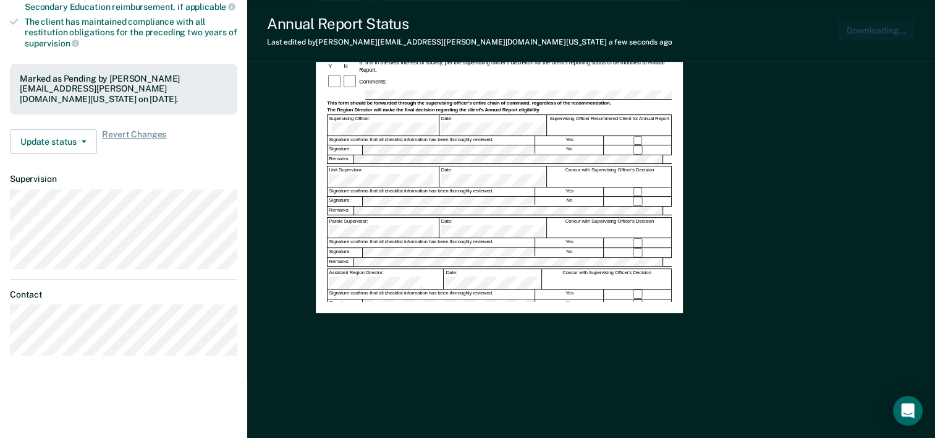
scroll to position [0, 0]
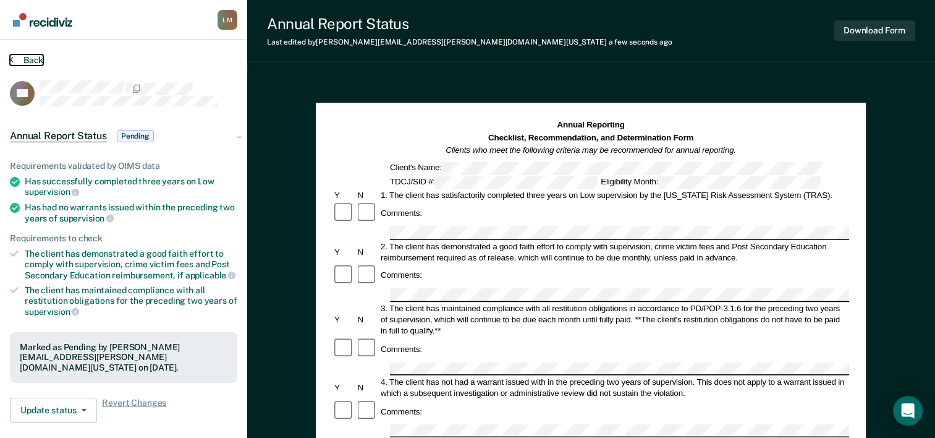
click at [30, 60] on button "Back" at bounding box center [26, 59] width 33 height 11
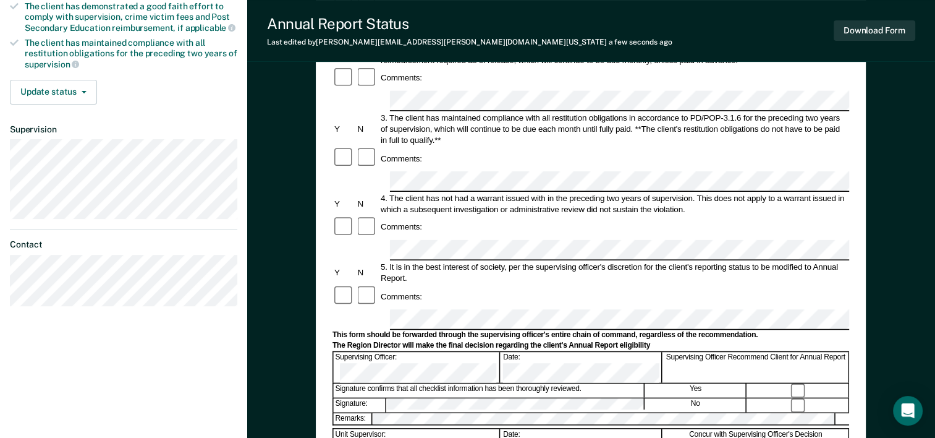
scroll to position [371, 0]
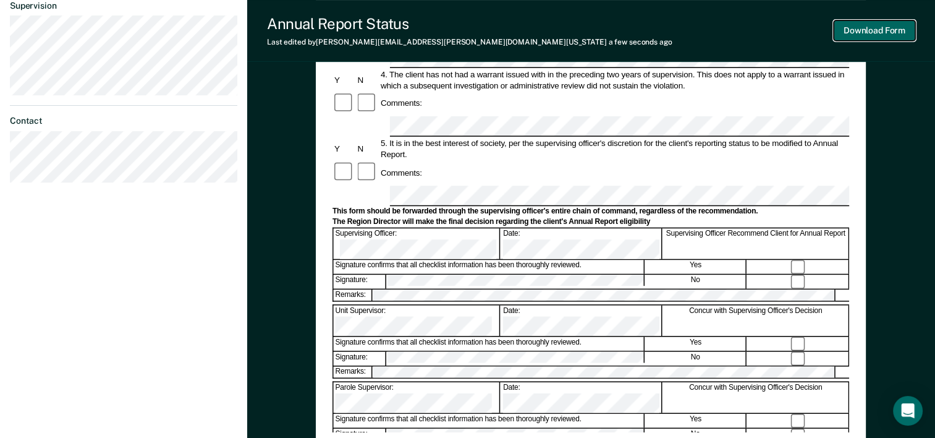
click at [892, 37] on button "Download Form" at bounding box center [875, 30] width 82 height 20
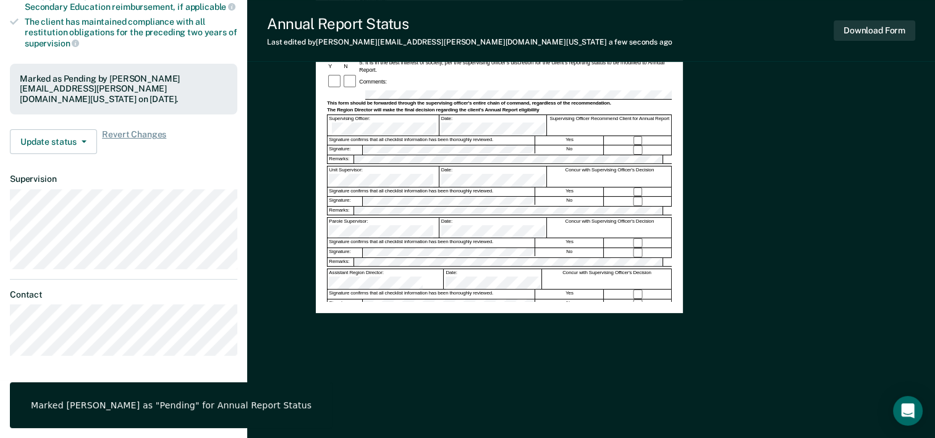
scroll to position [0, 0]
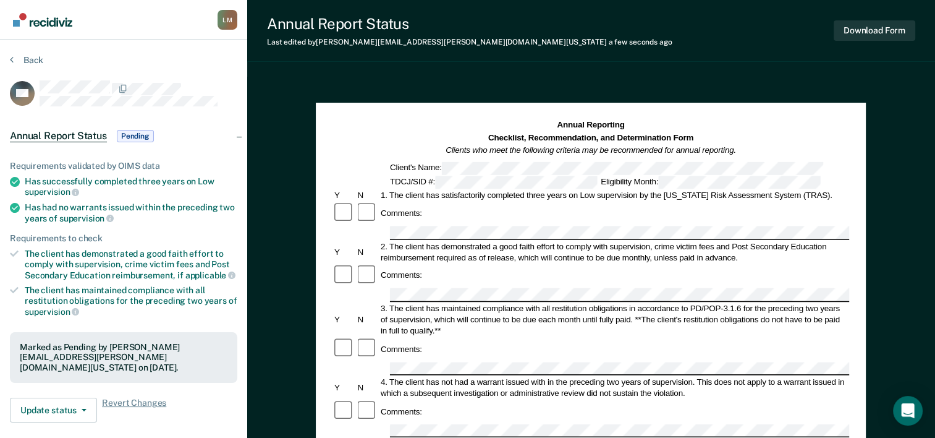
click at [25, 52] on section "Back MP Annual Report Status Pending Requirements validated by OIMS data Has su…" at bounding box center [123, 344] width 247 height 609
click at [25, 54] on button "Back" at bounding box center [26, 59] width 33 height 11
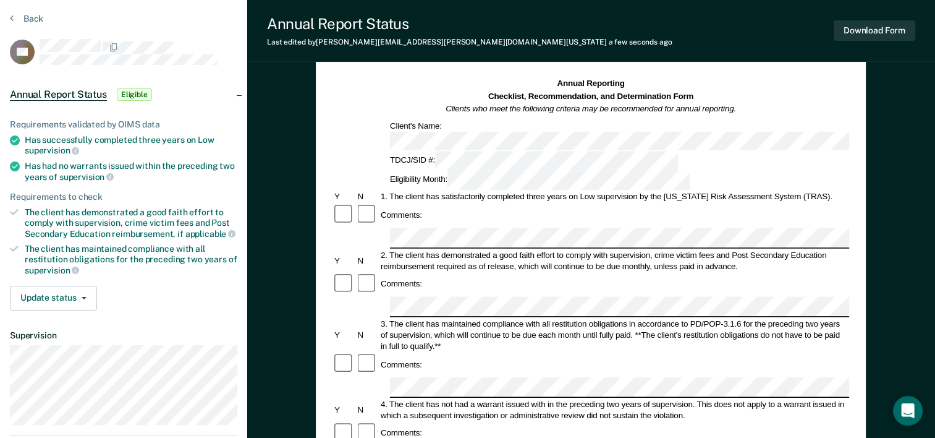
scroll to position [62, 0]
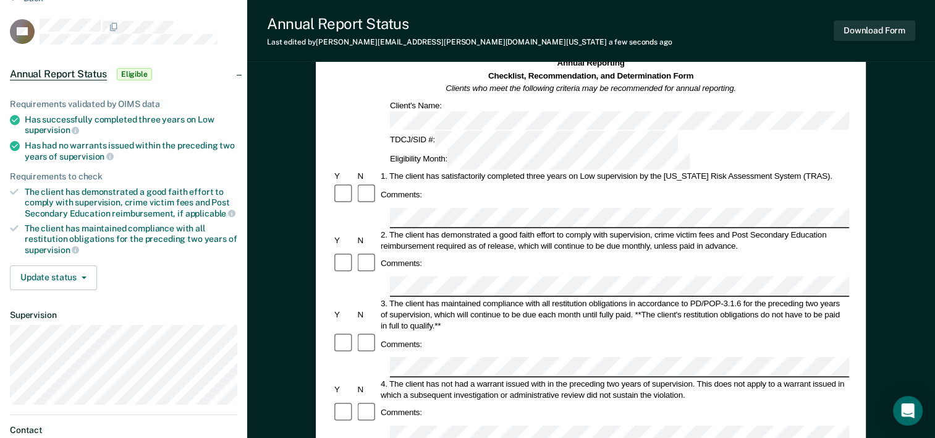
click at [519, 401] on div "Comments:" at bounding box center [591, 412] width 517 height 23
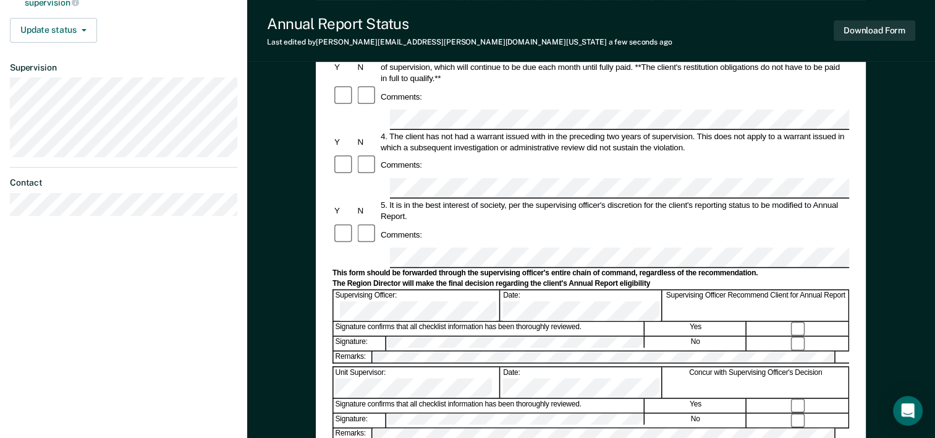
scroll to position [371, 0]
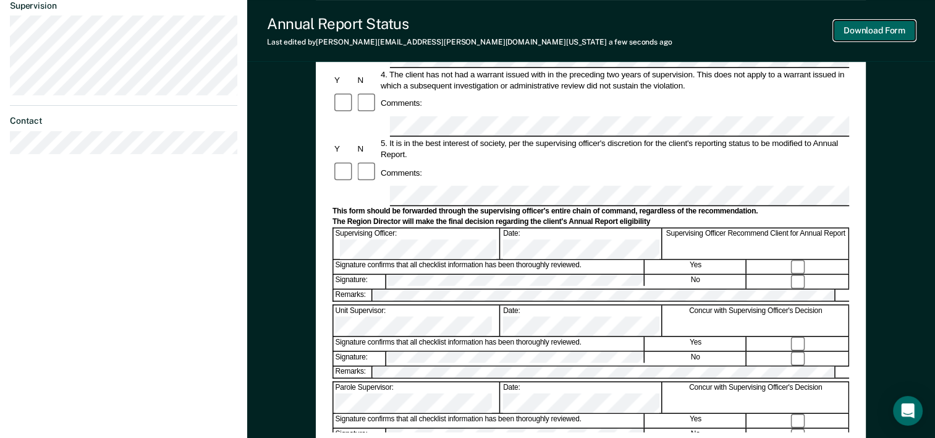
click at [874, 35] on button "Download Form" at bounding box center [875, 30] width 82 height 20
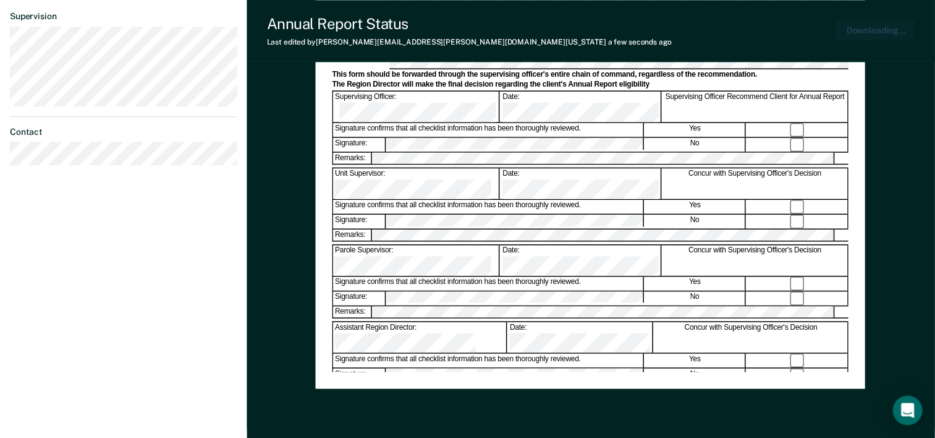
scroll to position [0, 0]
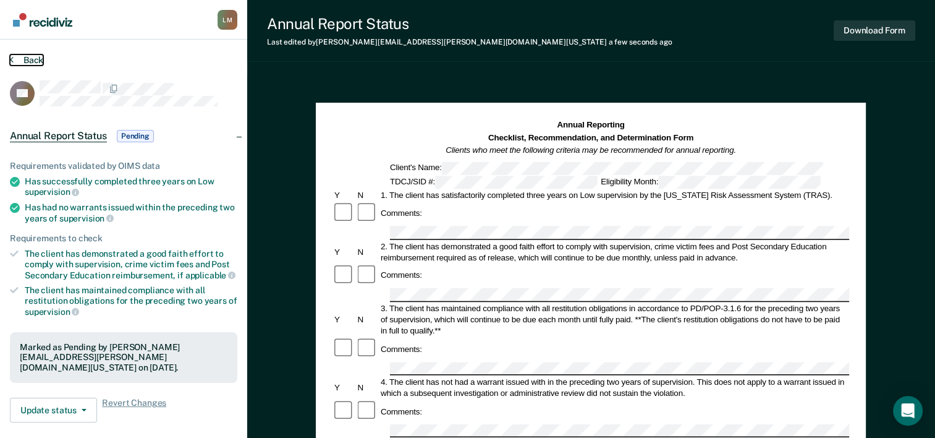
click at [29, 57] on button "Back" at bounding box center [26, 59] width 33 height 11
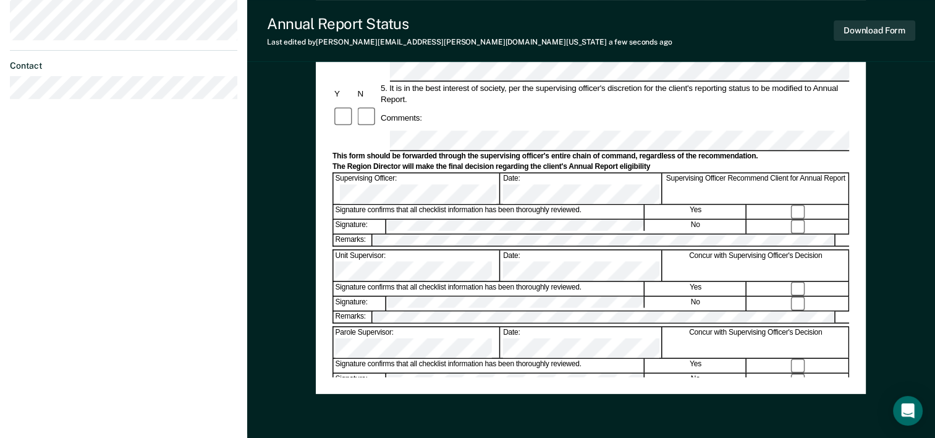
scroll to position [433, 0]
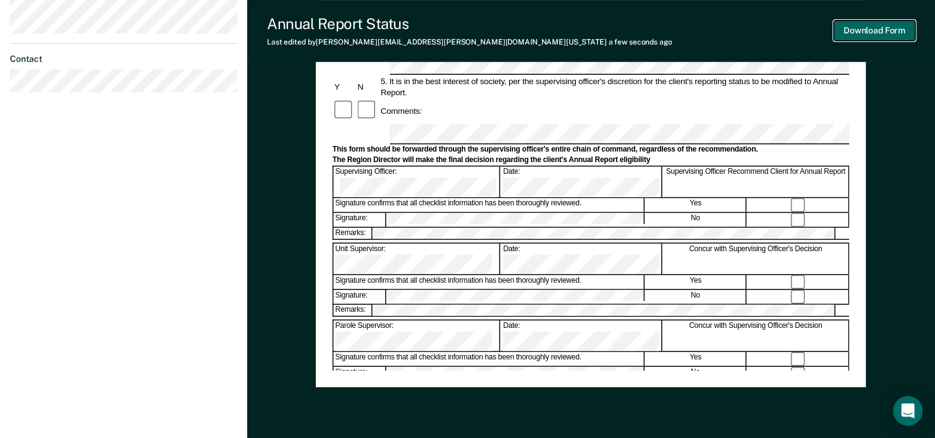
click at [882, 28] on button "Download Form" at bounding box center [875, 30] width 82 height 20
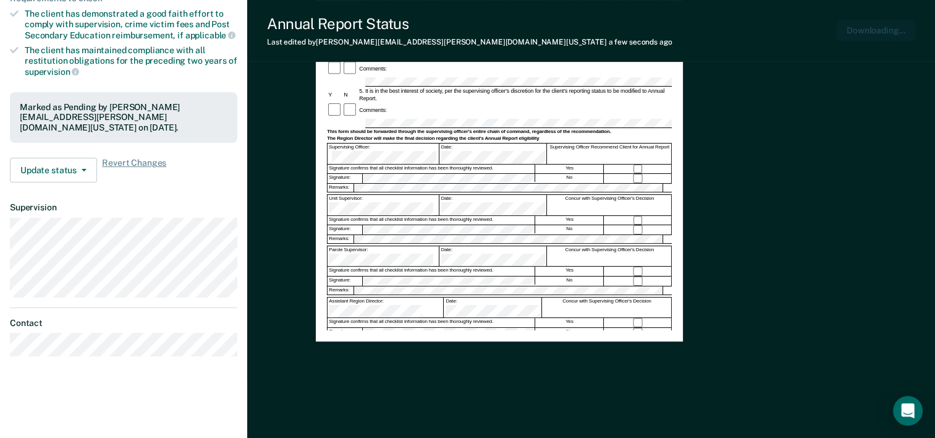
scroll to position [0, 0]
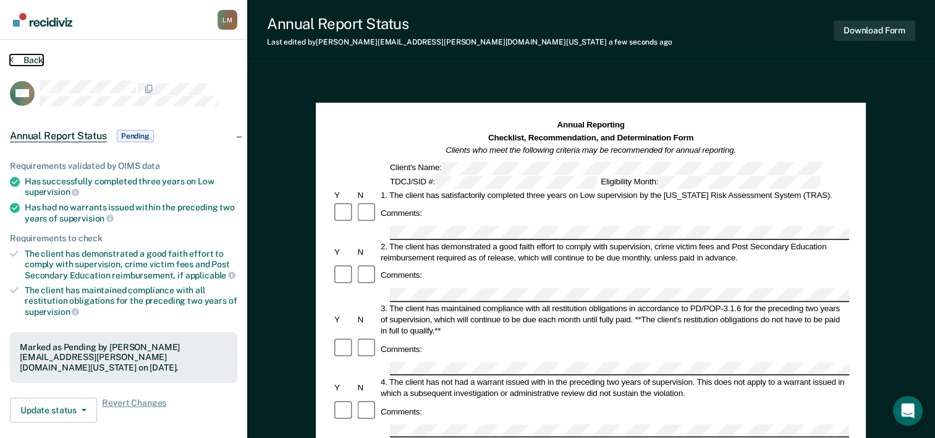
click at [30, 58] on button "Back" at bounding box center [26, 59] width 33 height 11
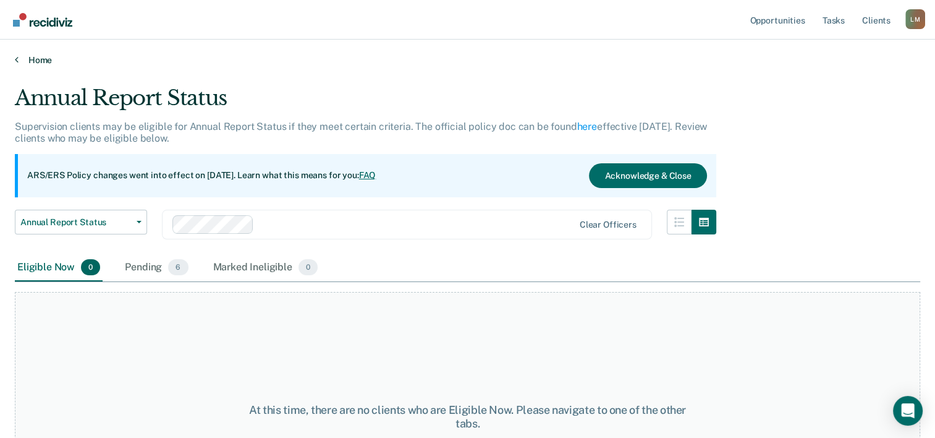
click at [41, 60] on link "Home" at bounding box center [468, 59] width 906 height 11
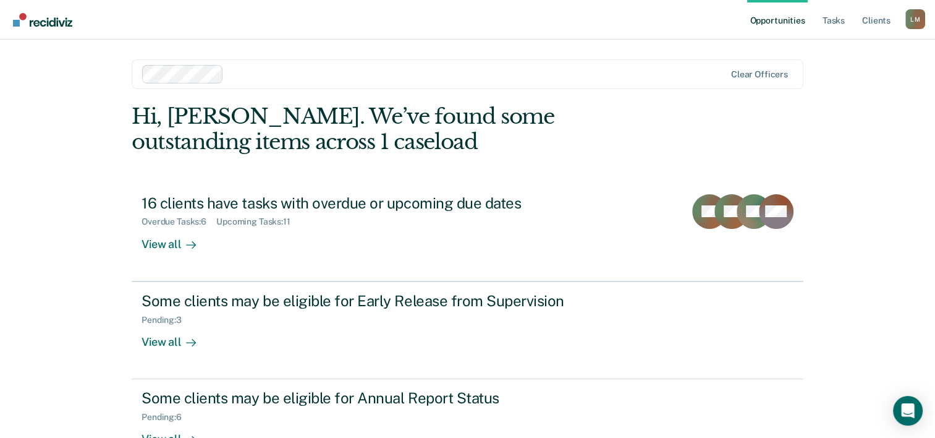
click at [910, 23] on div "[PERSON_NAME]" at bounding box center [916, 19] width 20 height 20
click at [835, 84] on link "Log Out" at bounding box center [866, 81] width 100 height 11
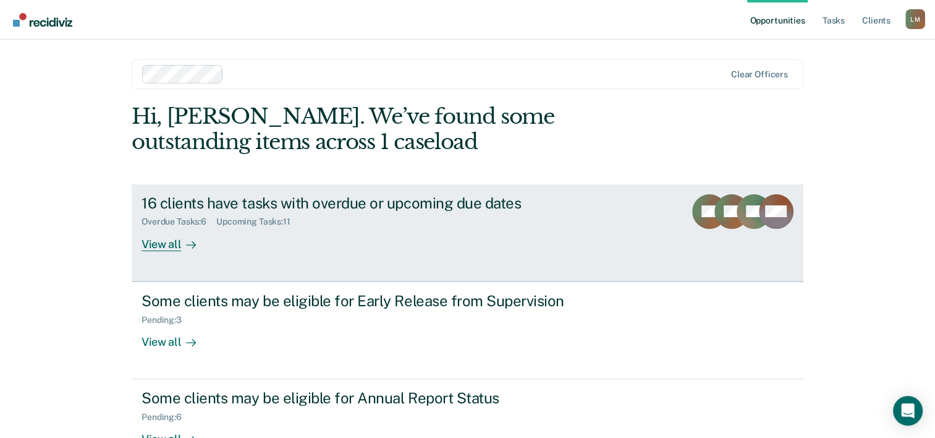
click at [171, 234] on div "View all" at bounding box center [176, 239] width 69 height 24
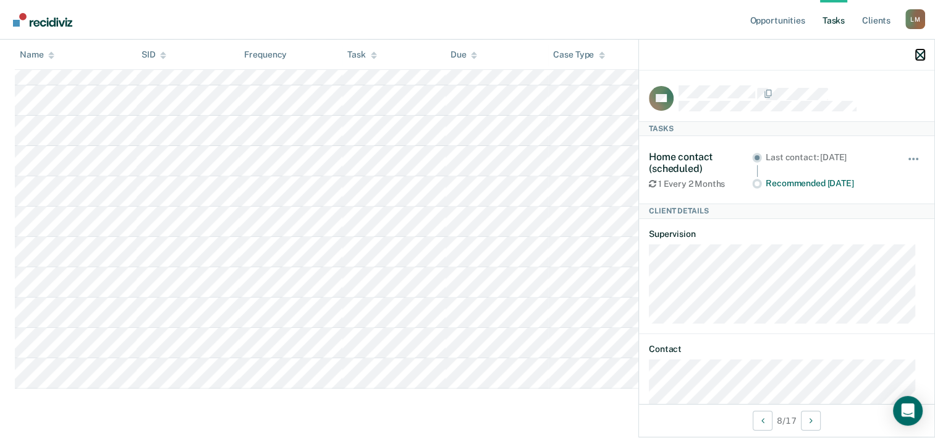
click at [924, 57] on icon "button" at bounding box center [920, 55] width 9 height 9
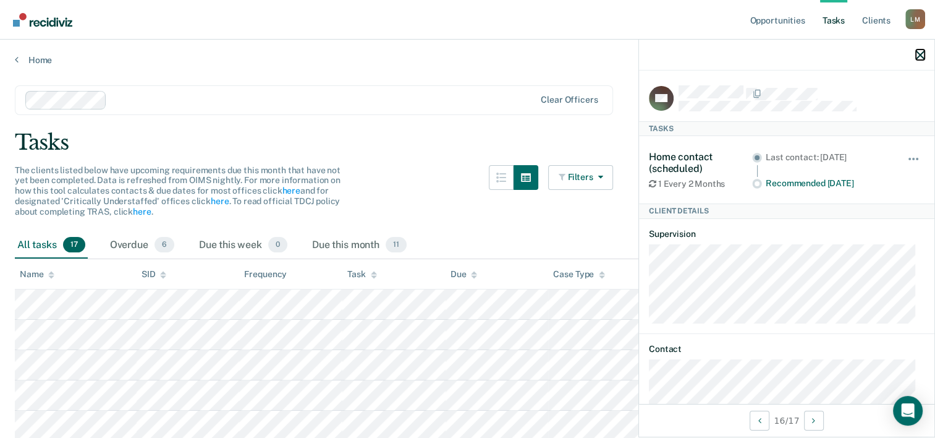
click at [922, 56] on icon "button" at bounding box center [920, 55] width 9 height 9
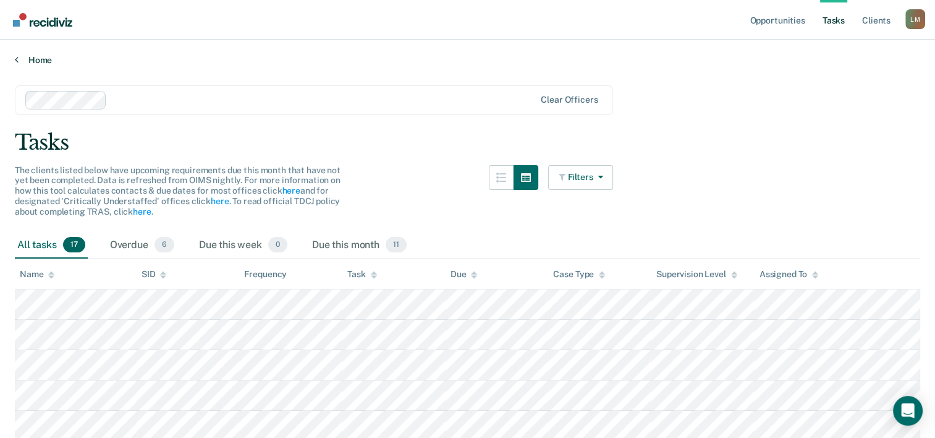
click at [46, 56] on link "Home" at bounding box center [468, 59] width 906 height 11
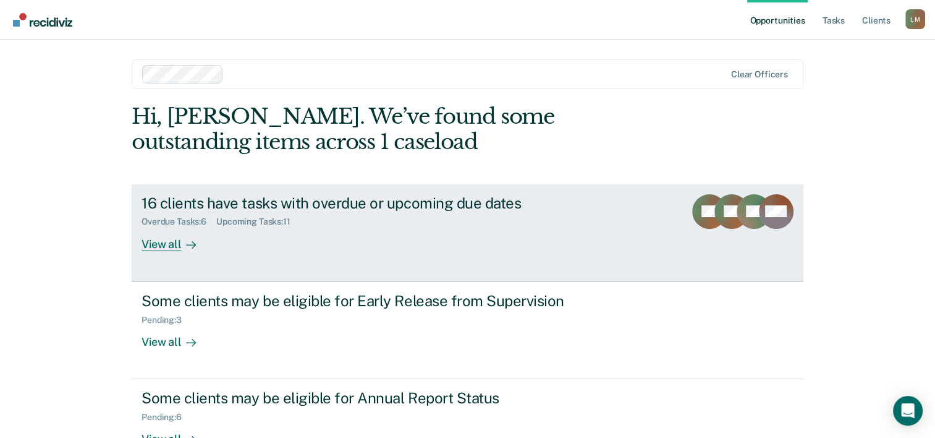
click at [169, 244] on div "View all" at bounding box center [176, 239] width 69 height 24
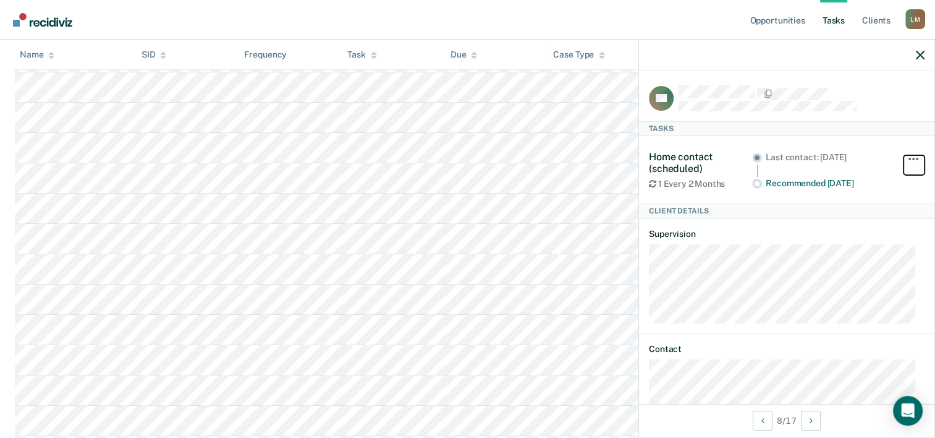
click at [904, 163] on button "button" at bounding box center [914, 165] width 21 height 20
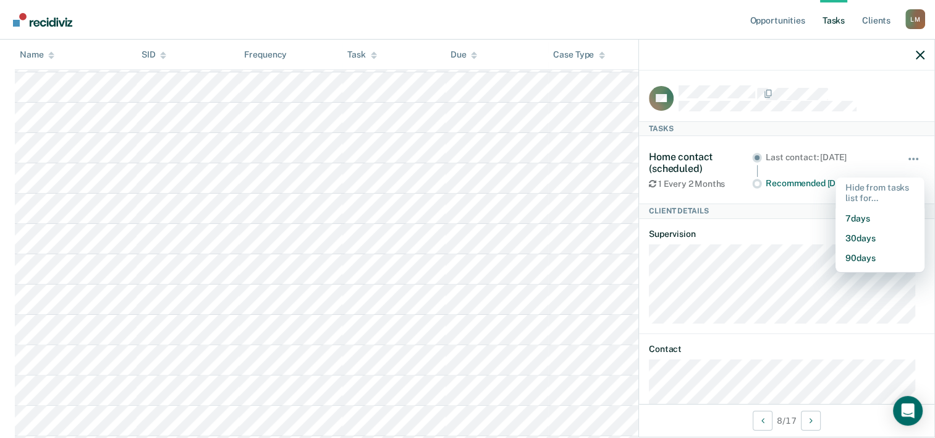
click at [794, 206] on div "Client Details" at bounding box center [787, 210] width 296 height 15
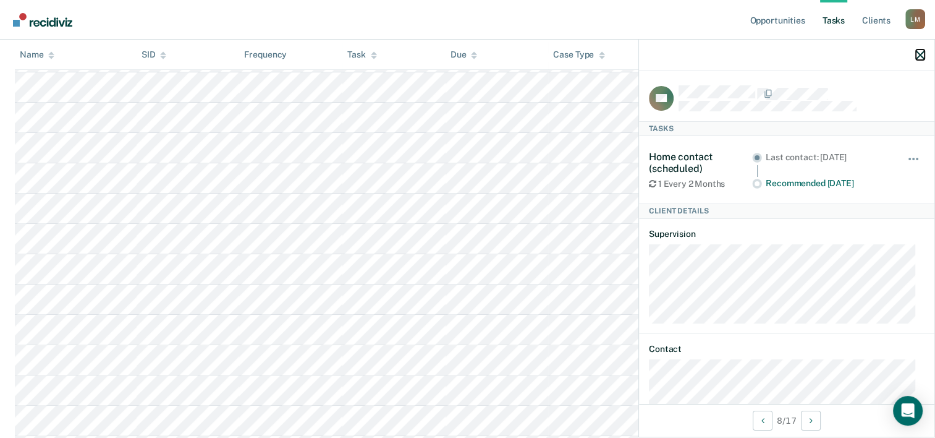
click at [922, 52] on icon "button" at bounding box center [920, 55] width 9 height 9
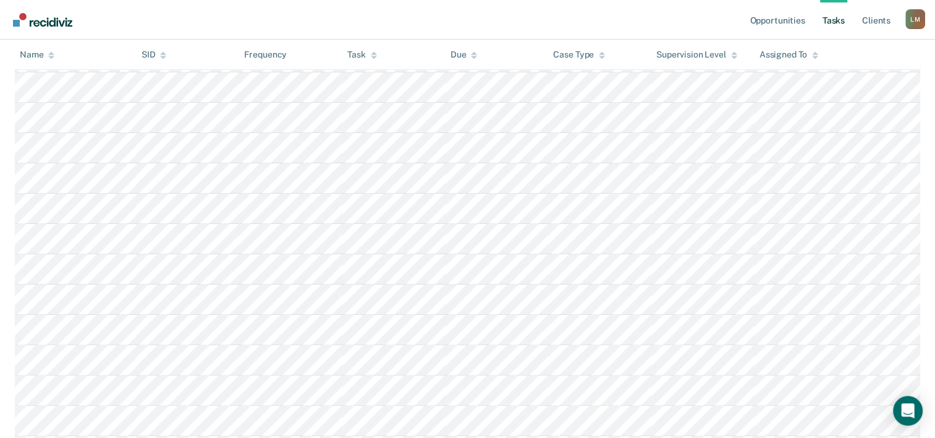
click at [914, 17] on div "[PERSON_NAME]" at bounding box center [916, 19] width 20 height 20
click at [876, 22] on link "Client s" at bounding box center [876, 20] width 33 height 40
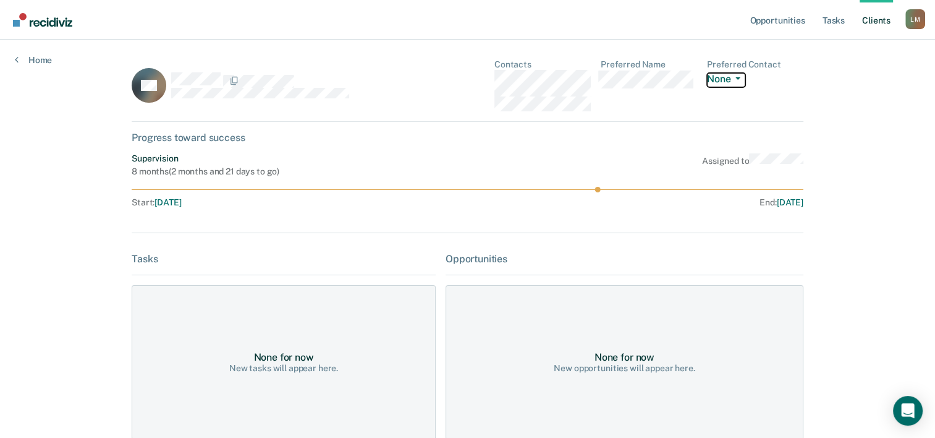
click at [739, 79] on span "button" at bounding box center [736, 78] width 10 height 2
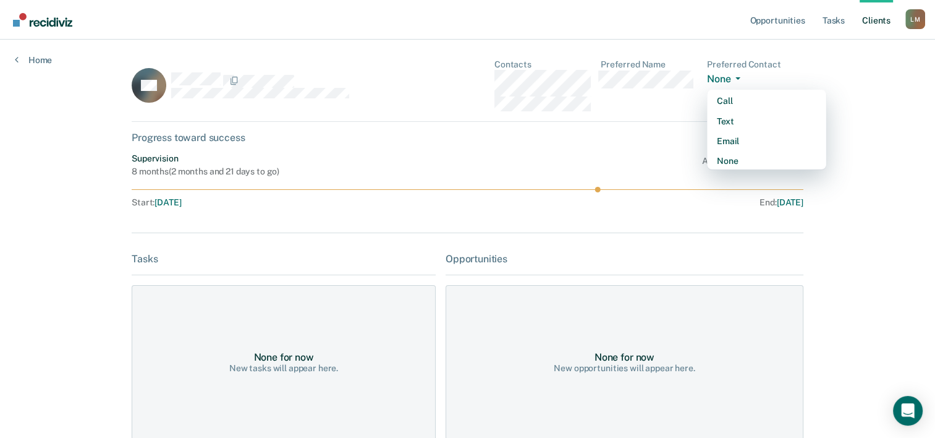
click at [882, 87] on div "Opportunities Tasks Client s [PERSON_NAME] [PERSON_NAME] Profile How it works L…" at bounding box center [467, 297] width 935 height 594
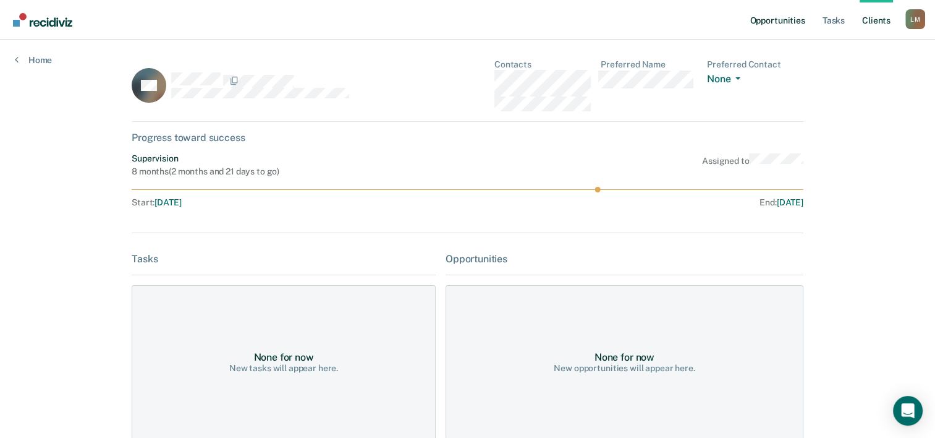
click at [797, 19] on link "Opportunities" at bounding box center [777, 20] width 60 height 40
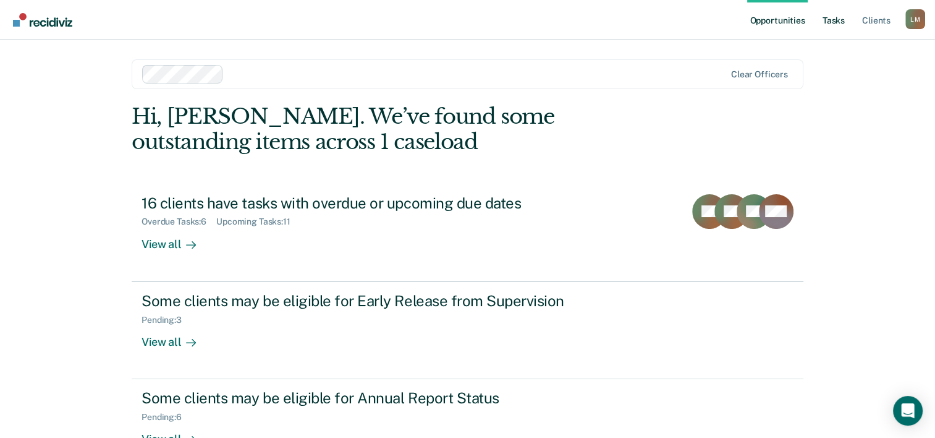
click at [845, 20] on link "Tasks" at bounding box center [833, 20] width 27 height 40
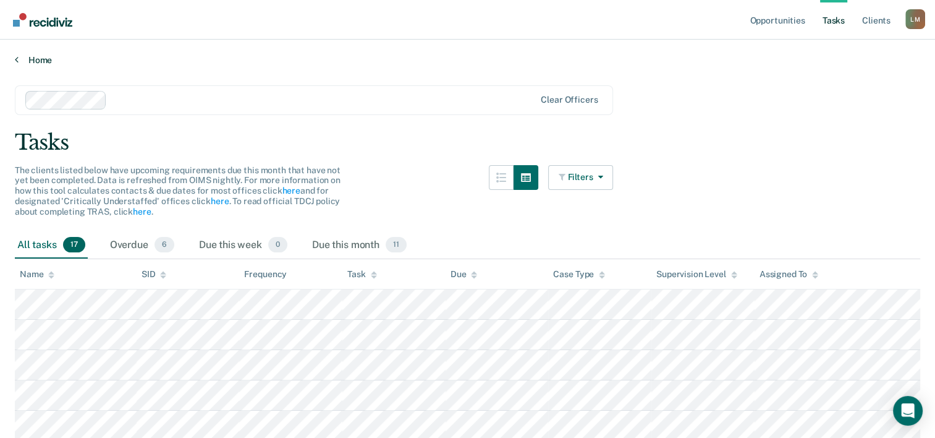
click at [37, 55] on link "Home" at bounding box center [468, 59] width 906 height 11
